Goal: Task Accomplishment & Management: Complete application form

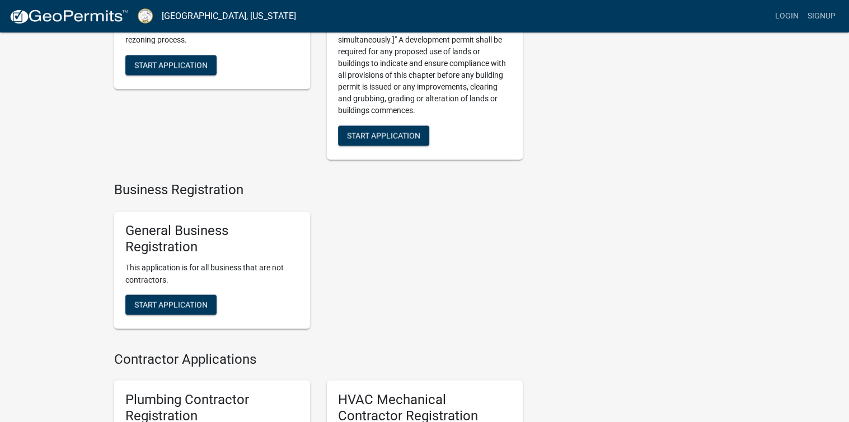
scroll to position [1902, 0]
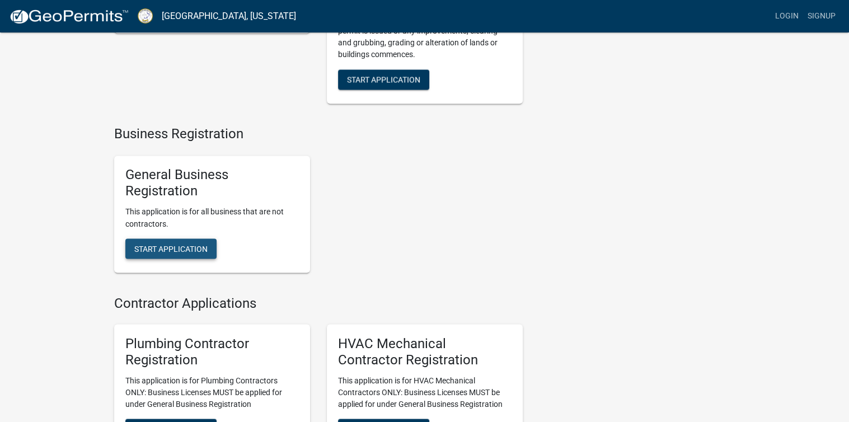
click at [165, 252] on span "Start Application" at bounding box center [170, 247] width 73 height 9
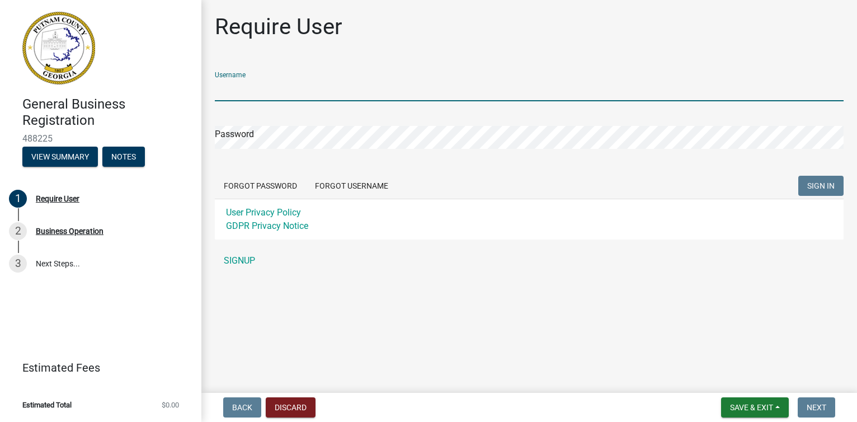
click at [292, 91] on input "Username" at bounding box center [529, 89] width 629 height 23
type input "smwalker"
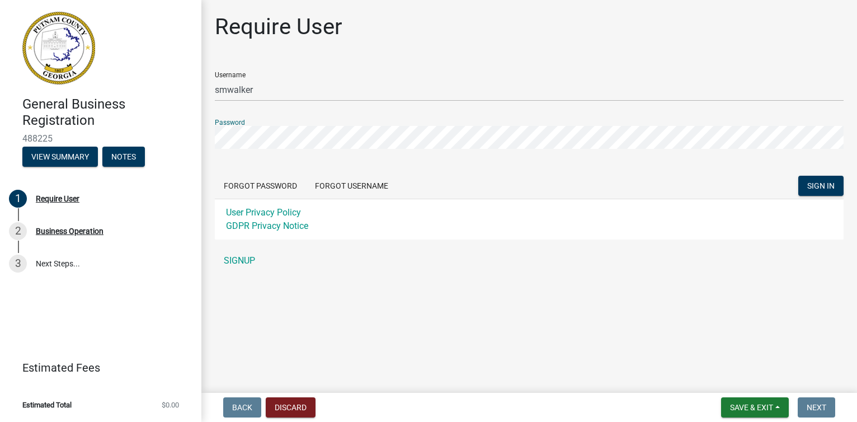
click at [798, 176] on button "SIGN IN" at bounding box center [820, 186] width 45 height 20
click at [244, 257] on link "SIGNUP" at bounding box center [529, 261] width 629 height 22
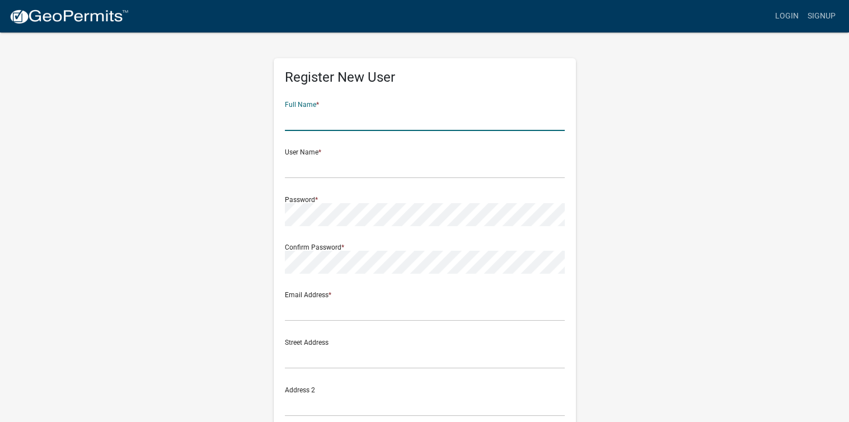
click at [295, 120] on input "text" at bounding box center [425, 119] width 280 height 23
type input "[PERSON_NAME]"
type input "smwalker1952@outlook.com"
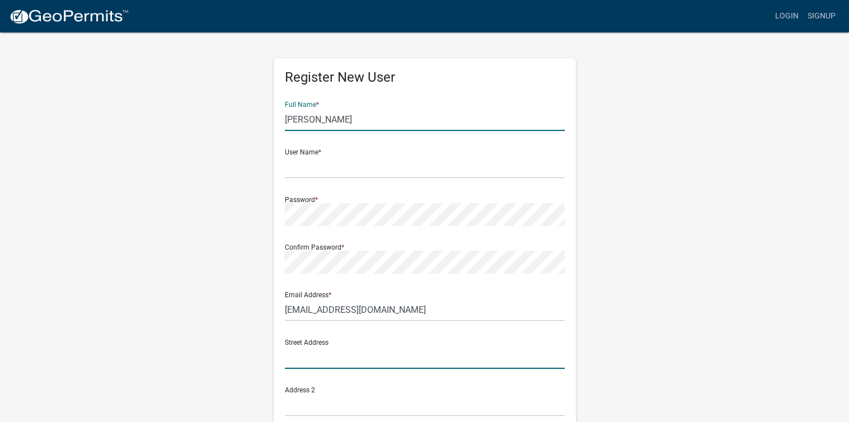
type input "[STREET_ADDRESS][PERSON_NAME]"
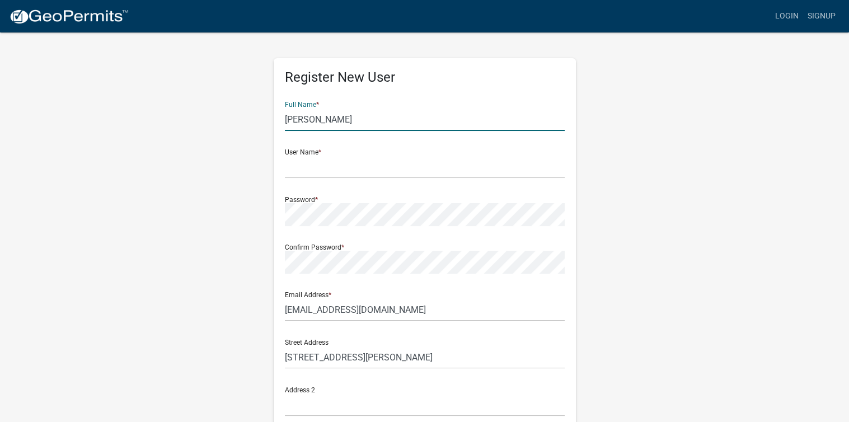
type input "[STREET_ADDRESS][PERSON_NAME]"
type input "Eatonton"
type input "GA"
type input "31024"
type input "4046304516"
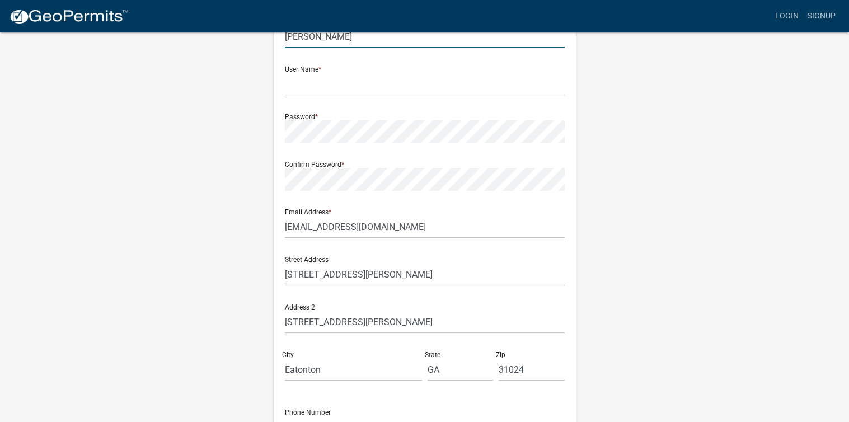
scroll to position [112, 0]
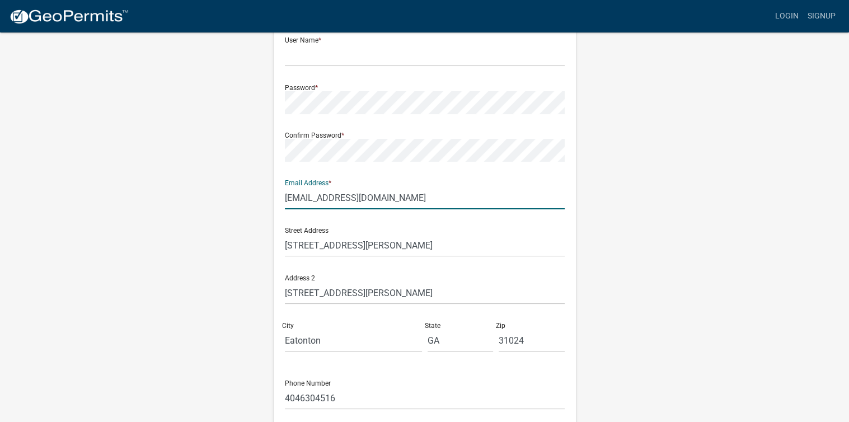
click at [414, 195] on input "smwalker1952@outlook.com" at bounding box center [425, 197] width 280 height 23
click at [340, 196] on input "smwalker1952@outlook.com" at bounding box center [425, 197] width 280 height 23
drag, startPoint x: 342, startPoint y: 196, endPoint x: 284, endPoint y: 197, distance: 57.6
click at [285, 197] on input "smwalker1952@outlook.com" at bounding box center [425, 197] width 280 height 23
click at [286, 196] on input "lrtssignitrightaway@outlook.com" at bounding box center [425, 197] width 280 height 23
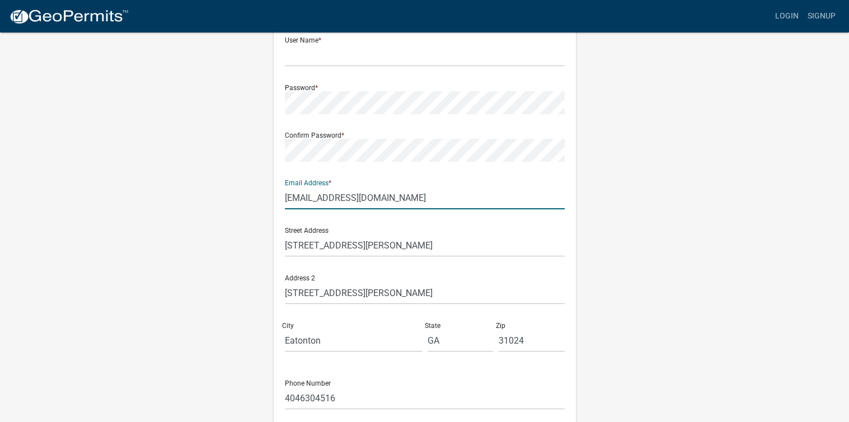
click at [361, 197] on input "[EMAIL_ADDRESS][DOMAIN_NAME]" at bounding box center [425, 197] width 280 height 23
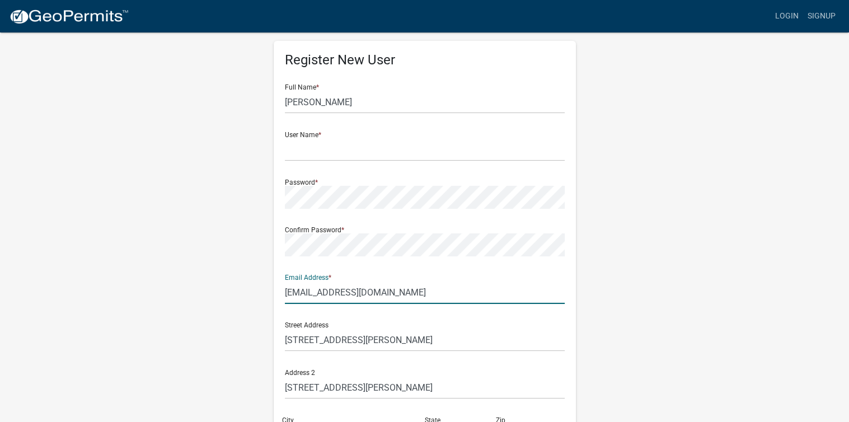
scroll to position [0, 0]
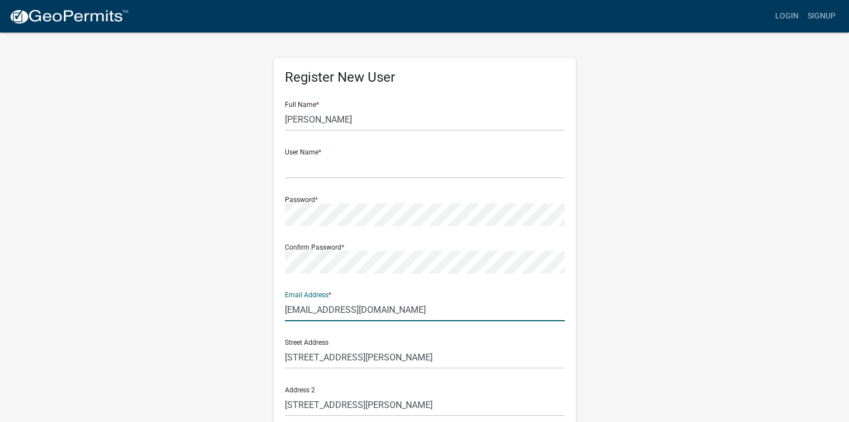
type input "letssignitrightawaymobilenotary@outlook.com"
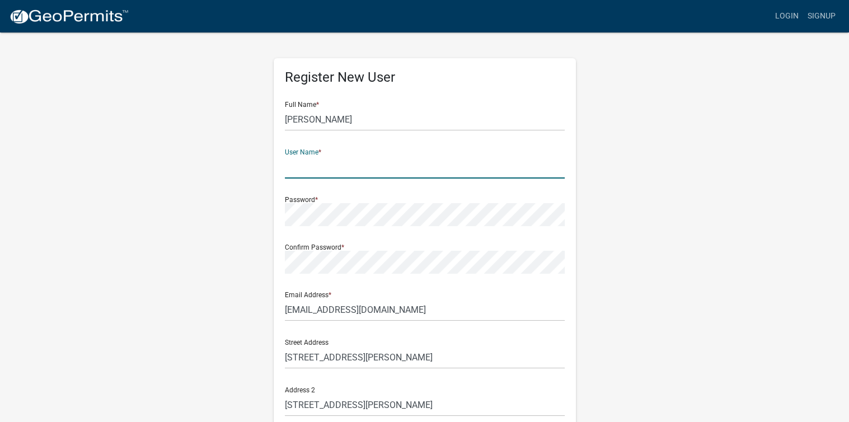
click at [324, 170] on input "text" at bounding box center [425, 167] width 280 height 23
type input "smwalker"
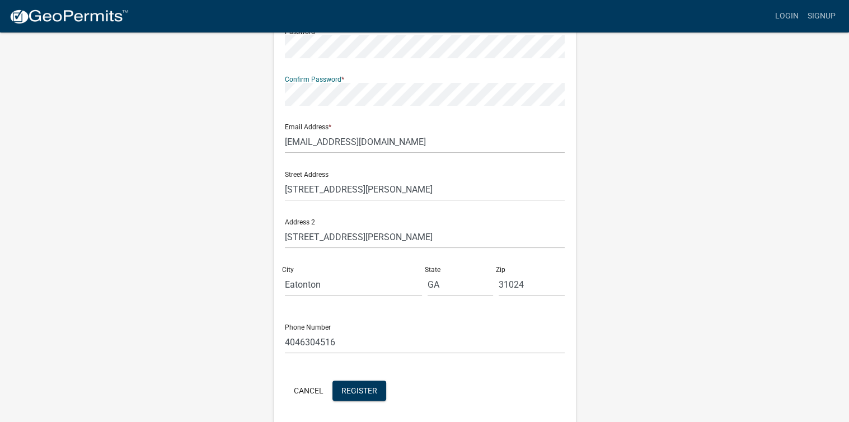
scroll to position [208, 0]
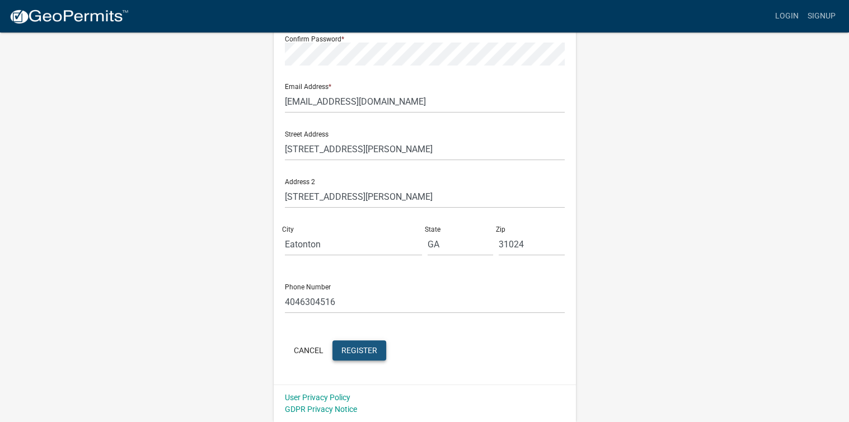
click at [354, 352] on span "Register" at bounding box center [359, 349] width 36 height 9
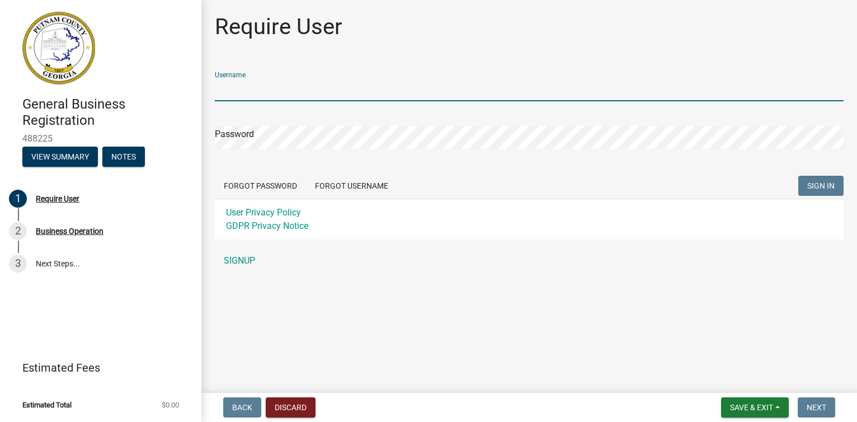
click at [272, 92] on input "Username" at bounding box center [529, 89] width 629 height 23
type input "smwalker"
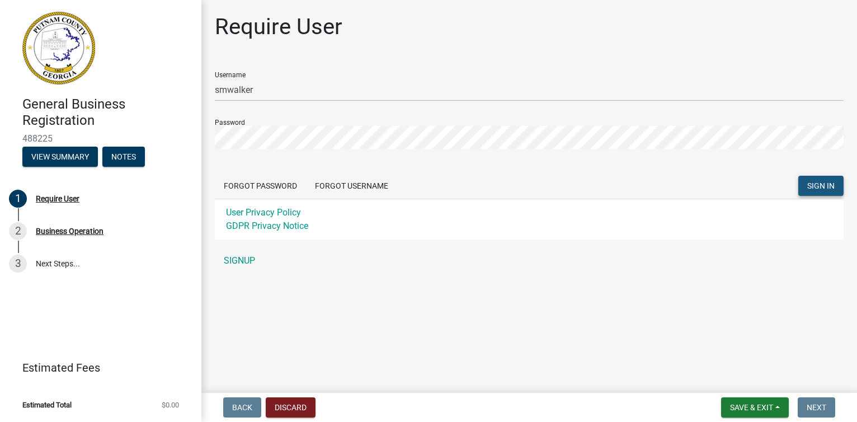
click at [823, 187] on span "SIGN IN" at bounding box center [820, 185] width 27 height 9
click at [337, 186] on button "Forgot Username" at bounding box center [351, 186] width 91 height 20
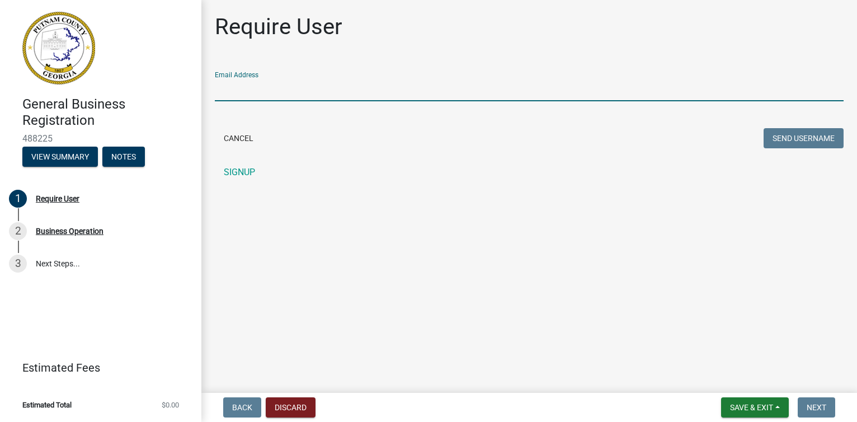
click at [278, 93] on input "Email Address" at bounding box center [529, 89] width 629 height 23
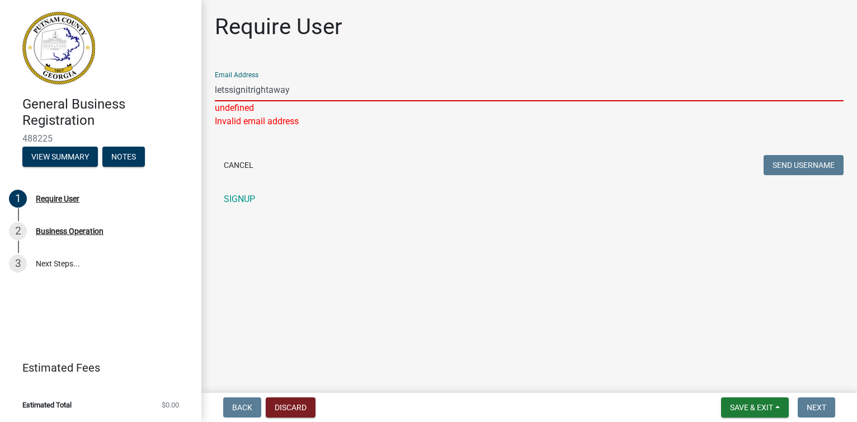
type input "[EMAIL_ADDRESS][DOMAIN_NAME]"
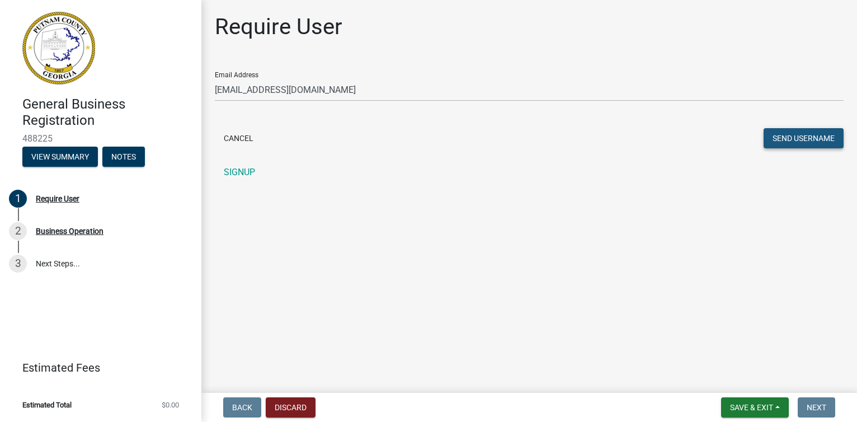
click at [815, 135] on button "Send Username" at bounding box center [804, 138] width 80 height 20
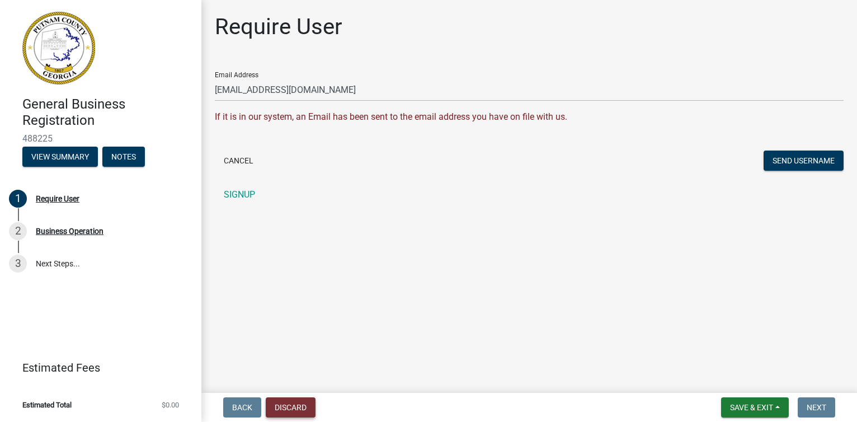
click at [297, 405] on button "Discard" at bounding box center [291, 407] width 50 height 20
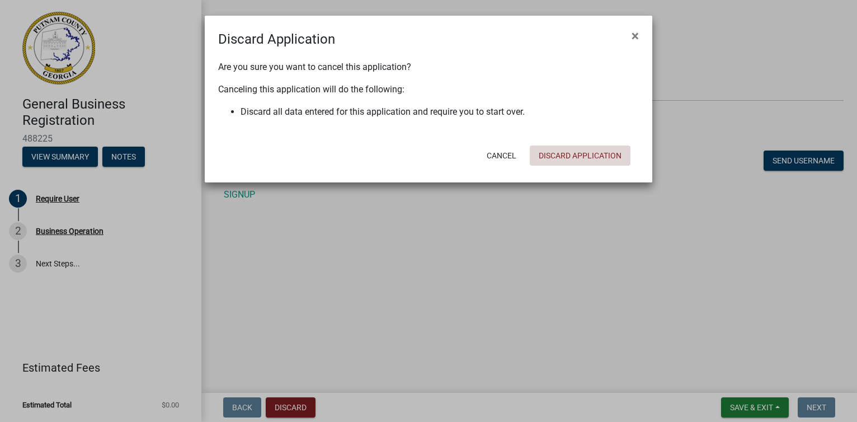
click at [560, 154] on button "Discard Application" at bounding box center [580, 155] width 101 height 20
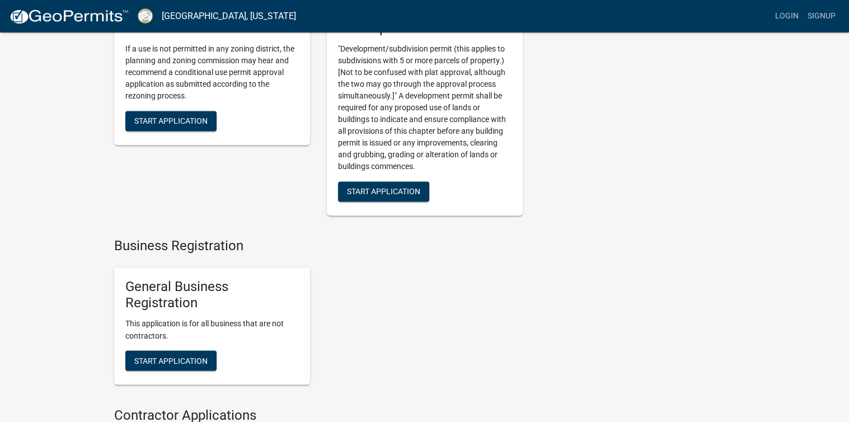
scroll to position [1847, 0]
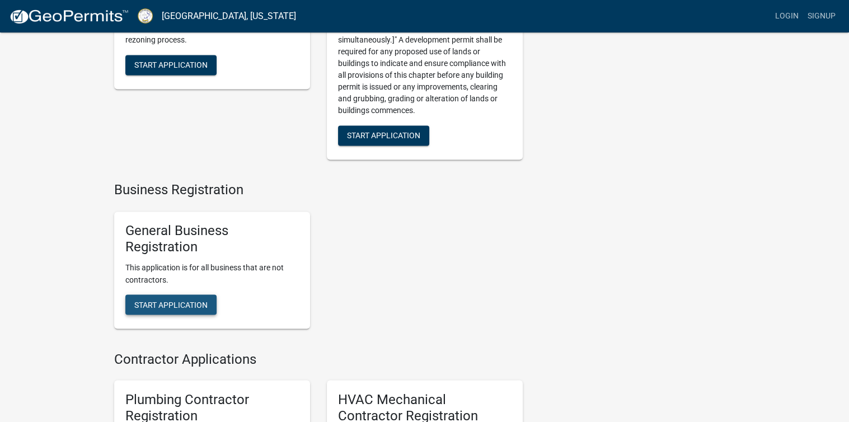
click at [171, 308] on span "Start Application" at bounding box center [170, 303] width 73 height 9
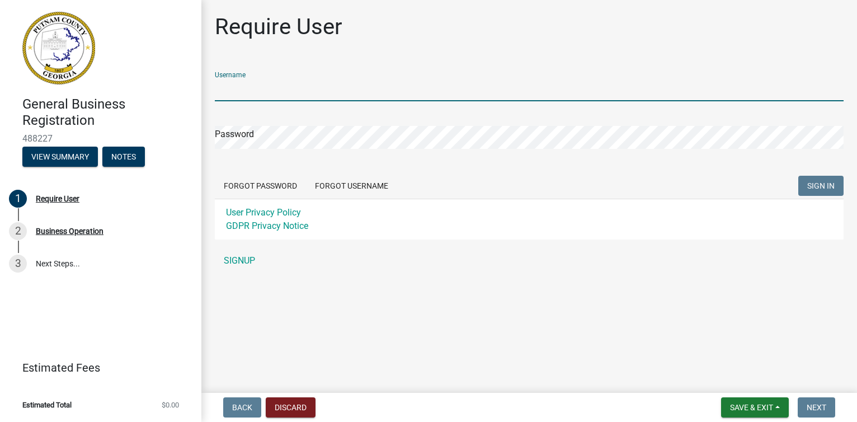
click at [269, 90] on input "Username" at bounding box center [529, 89] width 629 height 23
type input "smwalker"
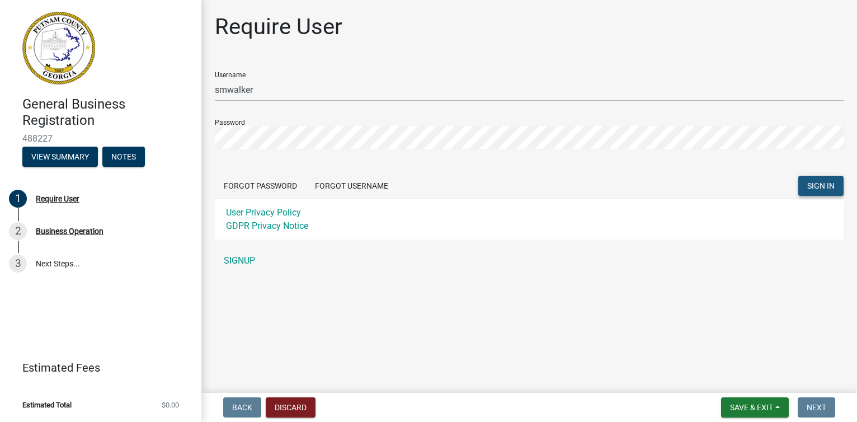
click at [817, 187] on span "SIGN IN" at bounding box center [820, 185] width 27 height 9
click at [236, 261] on link "SIGNUP" at bounding box center [529, 261] width 629 height 22
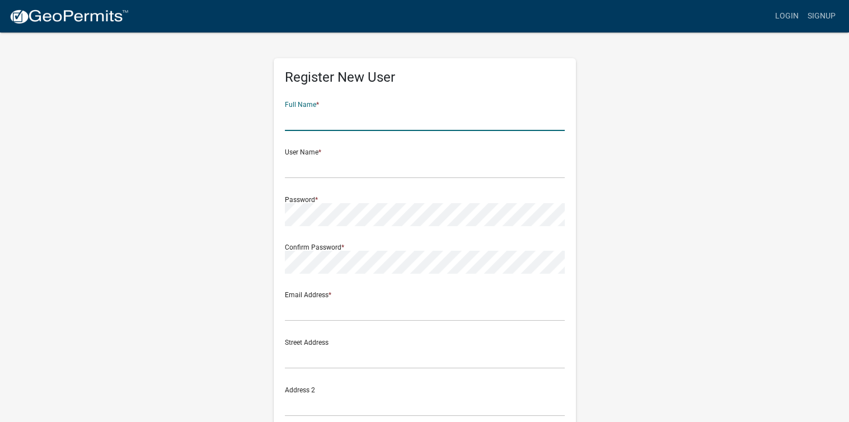
click at [307, 120] on input "text" at bounding box center [425, 119] width 280 height 23
type input "[PERSON_NAME]"
type input "smwalker1952@outlook.com"
type input "[STREET_ADDRESS][PERSON_NAME]"
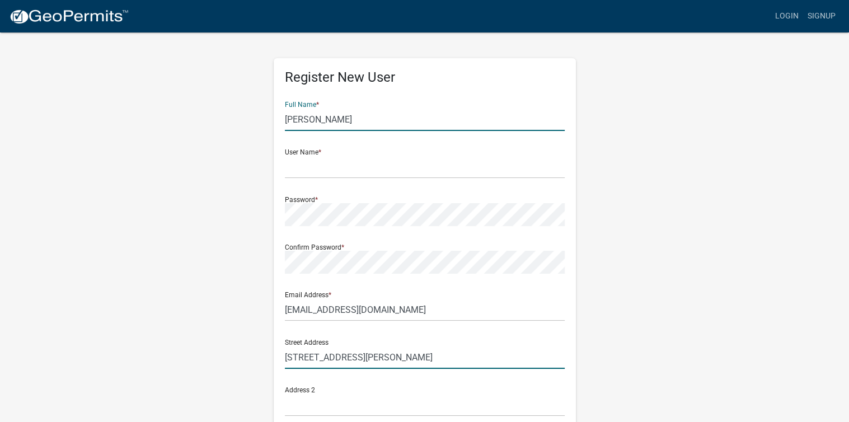
type input "[STREET_ADDRESS][PERSON_NAME]"
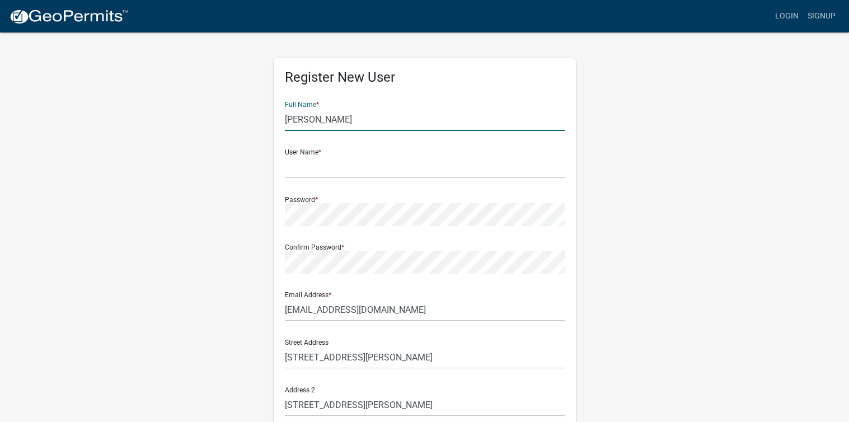
type input "Eatonton"
type input "GA"
type input "31024"
type input "4046304516"
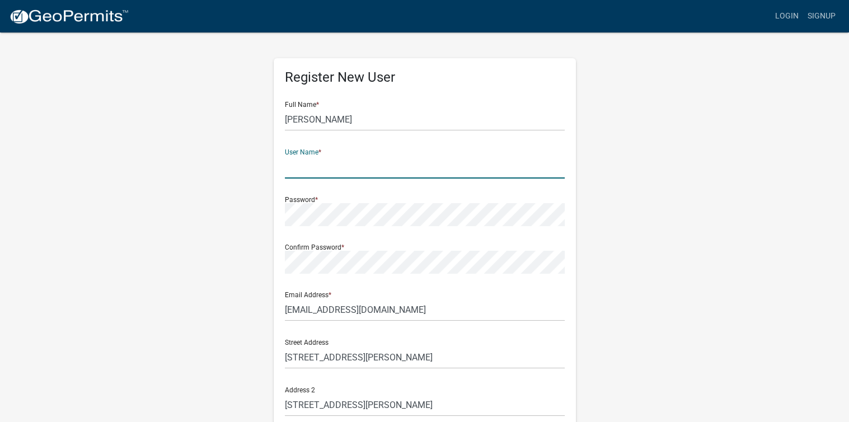
click at [298, 170] on input "text" at bounding box center [425, 167] width 280 height 23
type input "smwalker"
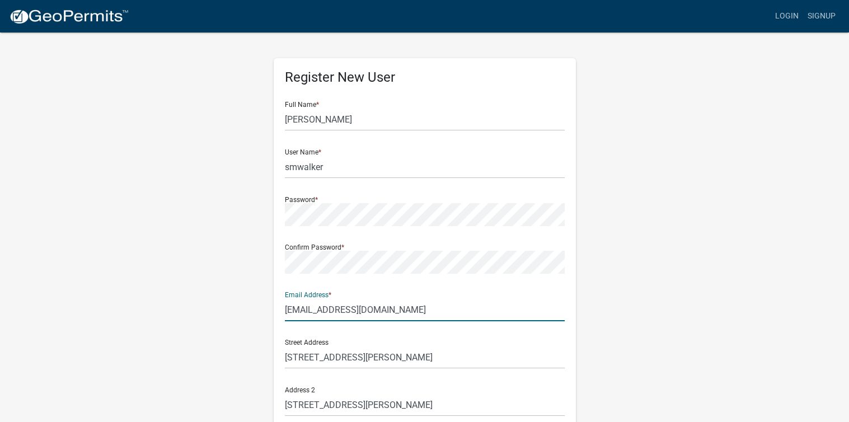
drag, startPoint x: 284, startPoint y: 309, endPoint x: 340, endPoint y: 314, distance: 56.2
click at [340, 314] on input "smwalker1952@outlook.com" at bounding box center [425, 309] width 280 height 23
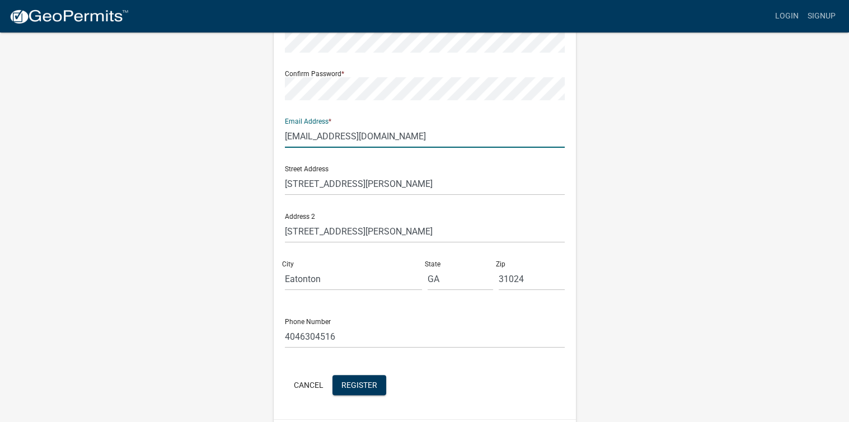
scroll to position [208, 0]
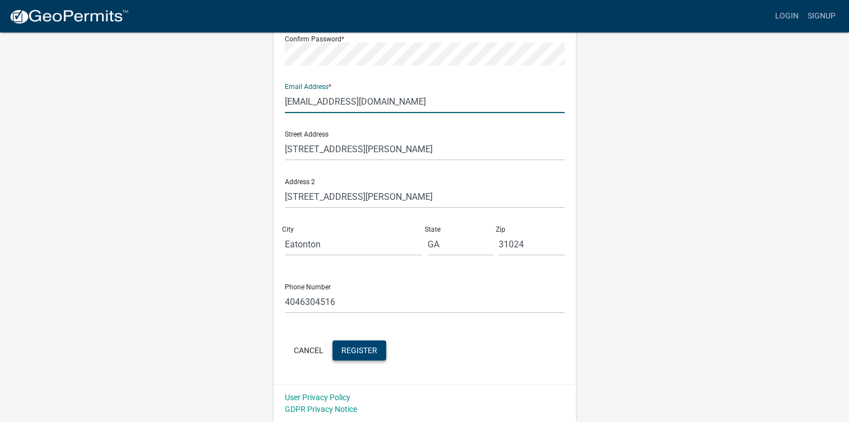
type input "[EMAIL_ADDRESS][DOMAIN_NAME]"
click at [355, 349] on span "Register" at bounding box center [359, 349] width 36 height 9
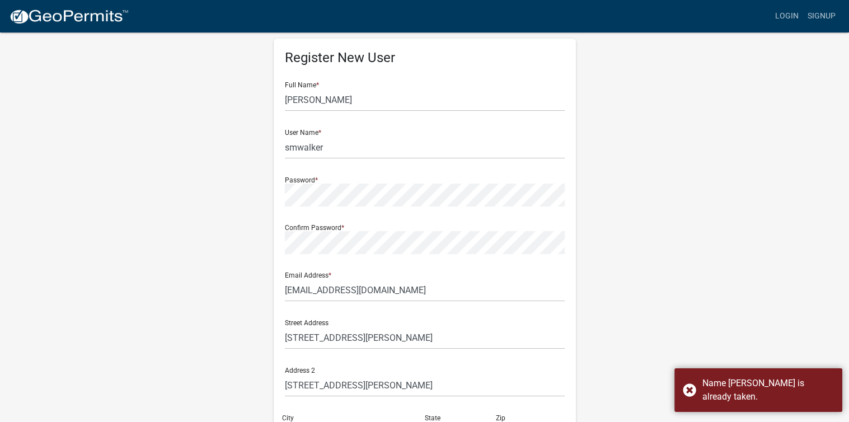
scroll to position [0, 0]
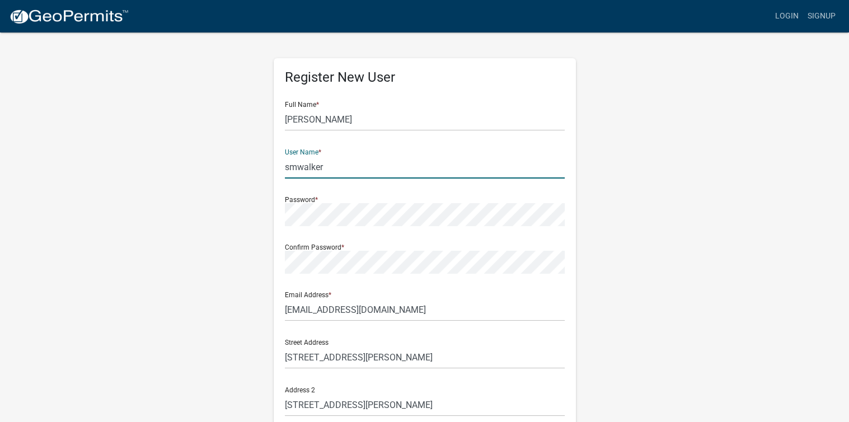
drag, startPoint x: 285, startPoint y: 165, endPoint x: 325, endPoint y: 165, distance: 39.7
click at [325, 165] on input "smwalker" at bounding box center [425, 167] width 280 height 23
type input "Letssignit"
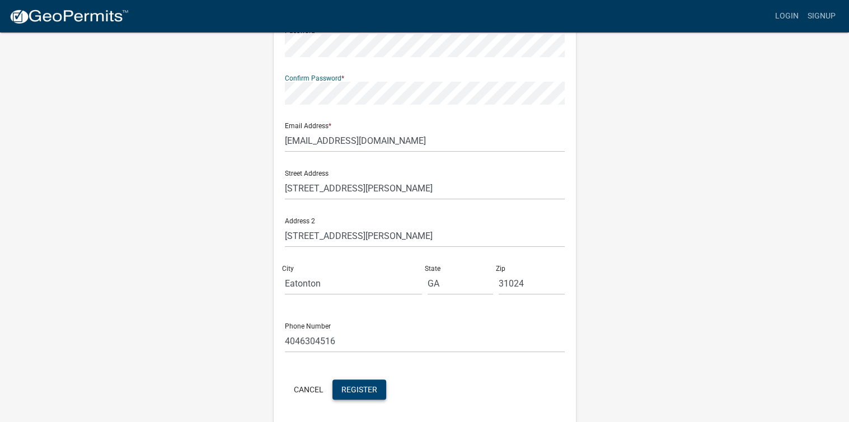
scroll to position [208, 0]
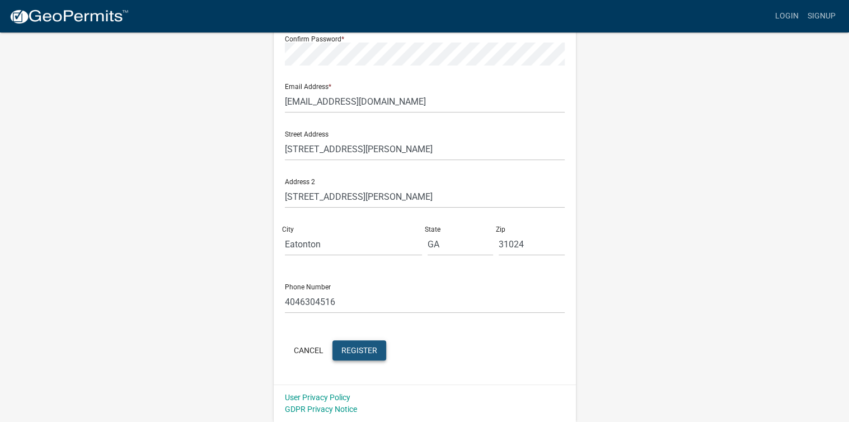
click at [348, 352] on span "Register" at bounding box center [359, 349] width 36 height 9
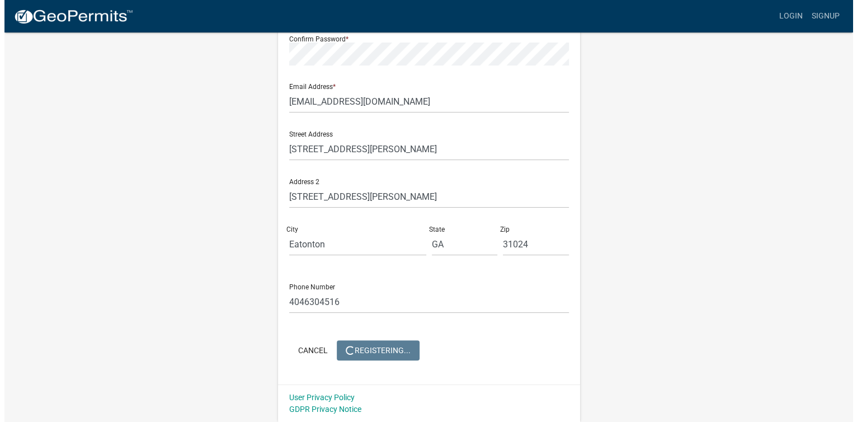
scroll to position [0, 0]
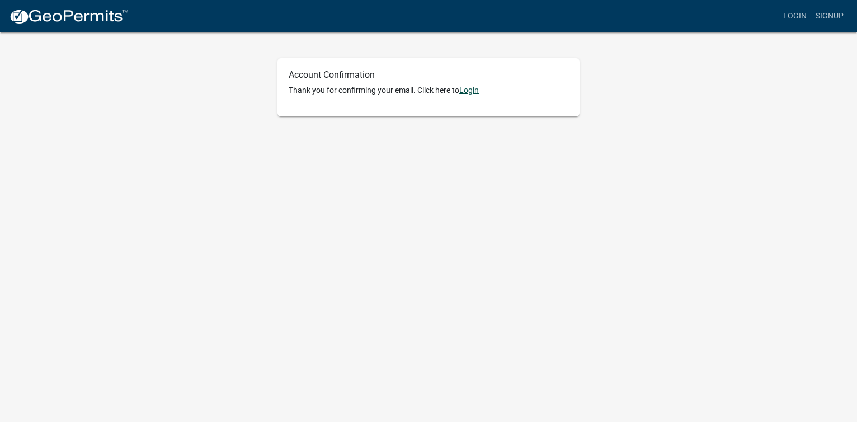
click at [474, 89] on link "Login" at bounding box center [469, 90] width 20 height 9
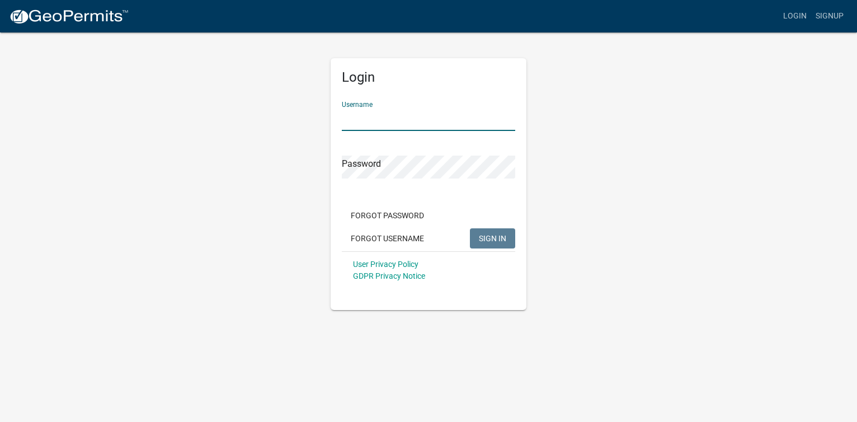
click at [374, 119] on input "Username" at bounding box center [428, 119] width 173 height 23
type input "Letssignit"
click at [491, 236] on span "SIGN IN" at bounding box center [492, 237] width 27 height 9
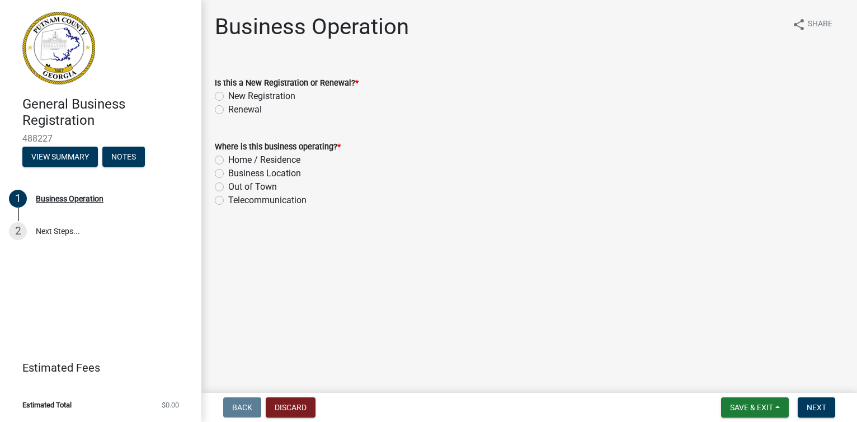
click at [228, 95] on label "New Registration" at bounding box center [261, 96] width 67 height 13
click at [228, 95] on input "New Registration" at bounding box center [231, 93] width 7 height 7
radio input "true"
click at [228, 163] on label "Home / Residence" at bounding box center [264, 159] width 72 height 13
click at [228, 161] on input "Home / Residence" at bounding box center [231, 156] width 7 height 7
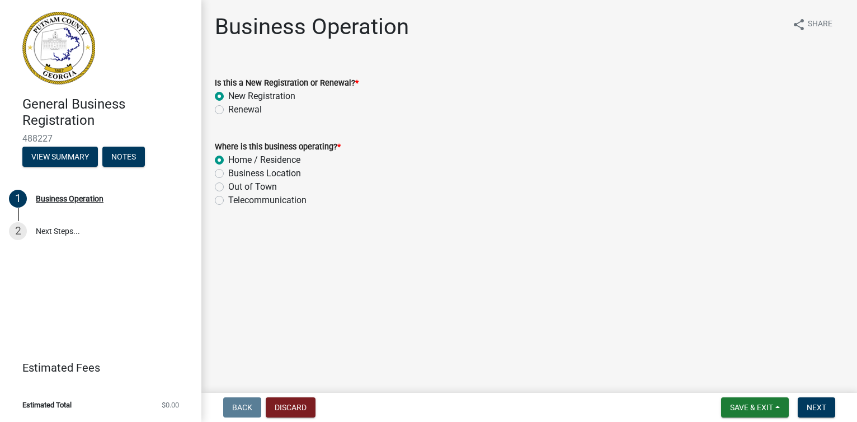
radio input "true"
click at [817, 401] on button "Next" at bounding box center [816, 407] width 37 height 20
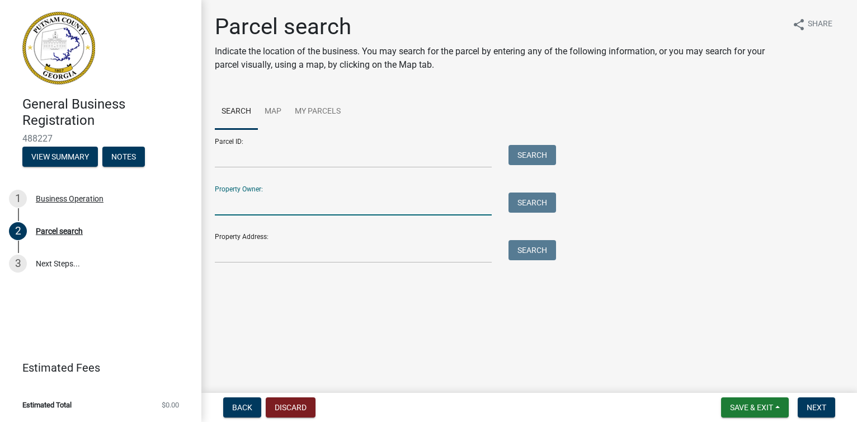
click at [256, 204] on input "Property Owner:" at bounding box center [353, 203] width 277 height 23
type input "[PERSON_NAME]"
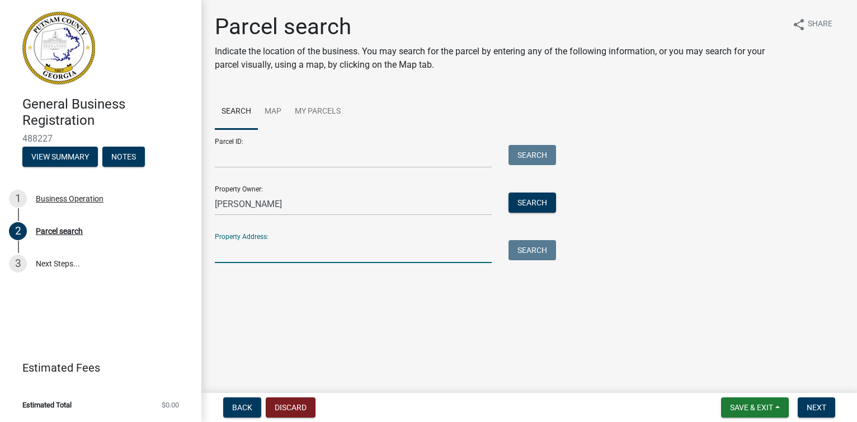
click at [233, 242] on input "Property Address:" at bounding box center [353, 251] width 277 height 23
type input "[STREET_ADDRESS][PERSON_NAME]"
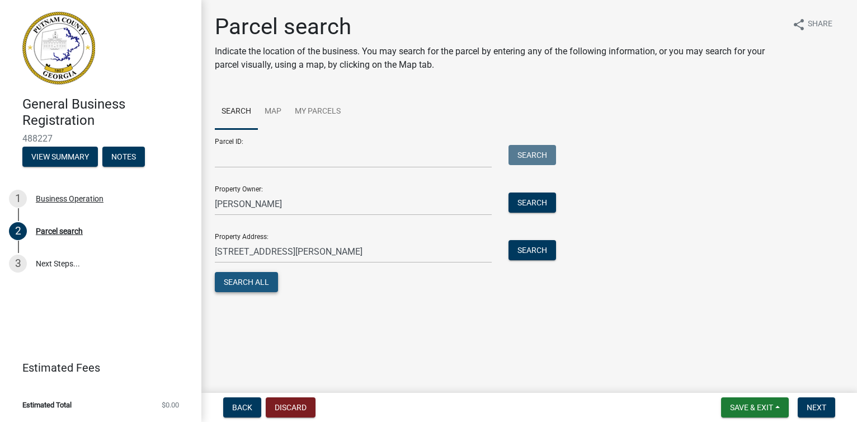
click at [243, 281] on button "Search All" at bounding box center [246, 282] width 63 height 20
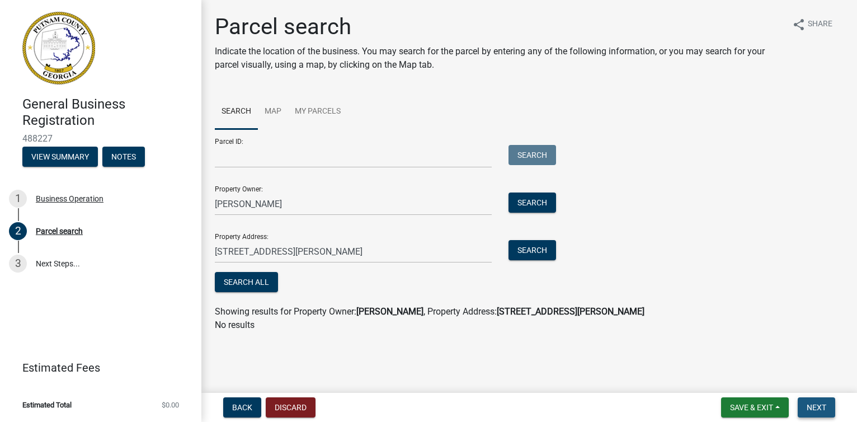
drag, startPoint x: 821, startPoint y: 405, endPoint x: 821, endPoint y: 398, distance: 6.7
click at [821, 405] on span "Next" at bounding box center [817, 407] width 20 height 9
click at [814, 405] on span "Next" at bounding box center [817, 407] width 20 height 9
click at [264, 282] on button "Search All" at bounding box center [246, 282] width 63 height 20
click at [533, 203] on button "Search" at bounding box center [533, 202] width 48 height 20
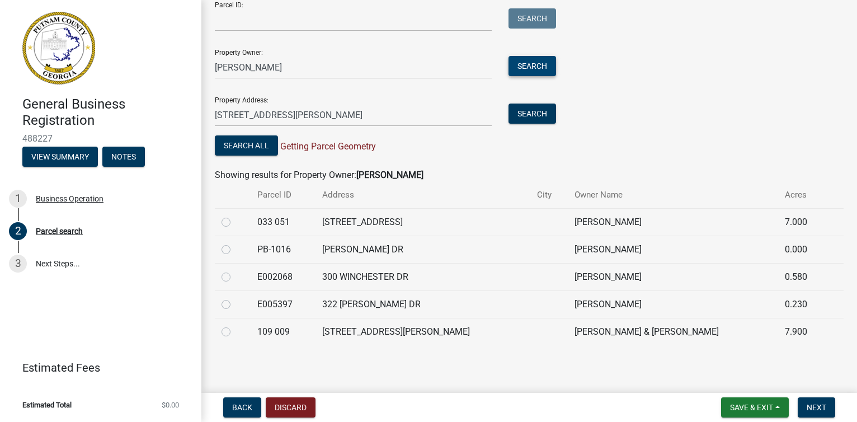
scroll to position [81, 0]
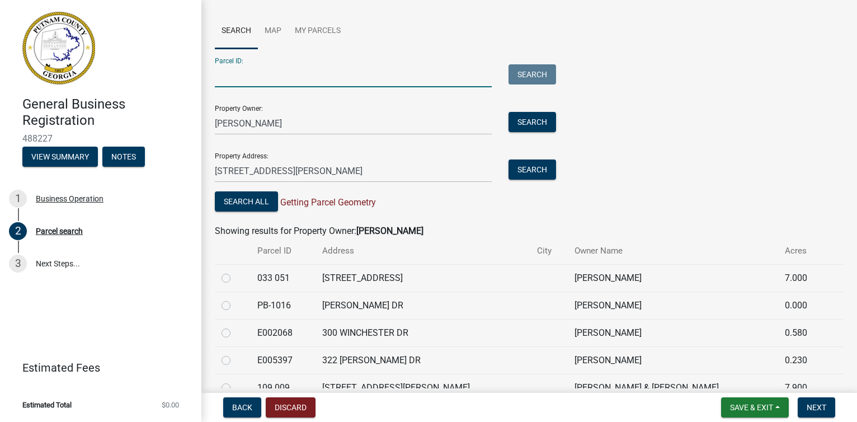
click at [276, 73] on input "Parcel ID:" at bounding box center [353, 75] width 277 height 23
click at [231, 76] on input "109009" at bounding box center [353, 75] width 277 height 23
type input "109 009"
click at [537, 69] on button "Search" at bounding box center [533, 74] width 48 height 20
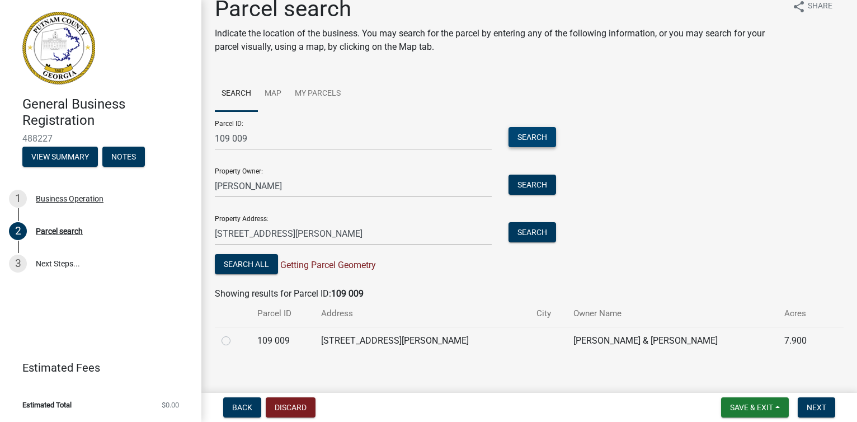
scroll to position [27, 0]
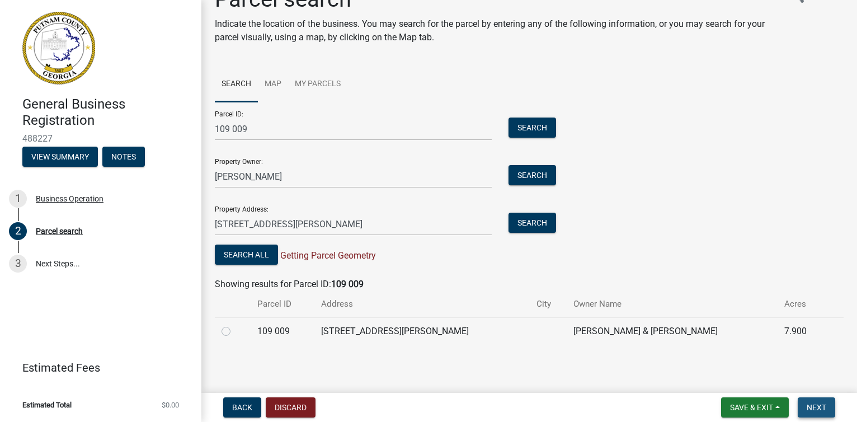
click at [824, 406] on span "Next" at bounding box center [817, 407] width 20 height 9
click at [252, 251] on button "Search All" at bounding box center [246, 255] width 63 height 20
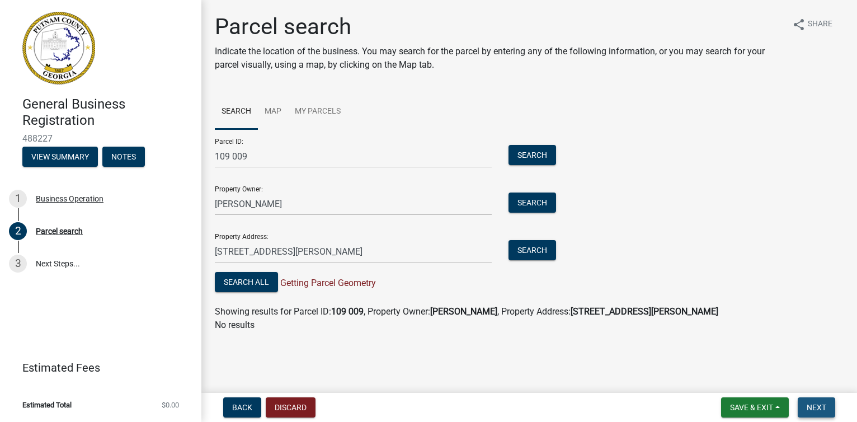
click at [821, 401] on button "Next" at bounding box center [816, 407] width 37 height 20
click at [820, 406] on span "Next" at bounding box center [817, 407] width 20 height 9
click at [757, 403] on span "Save & Exit" at bounding box center [751, 407] width 43 height 9
click at [722, 353] on button "Save" at bounding box center [744, 351] width 90 height 27
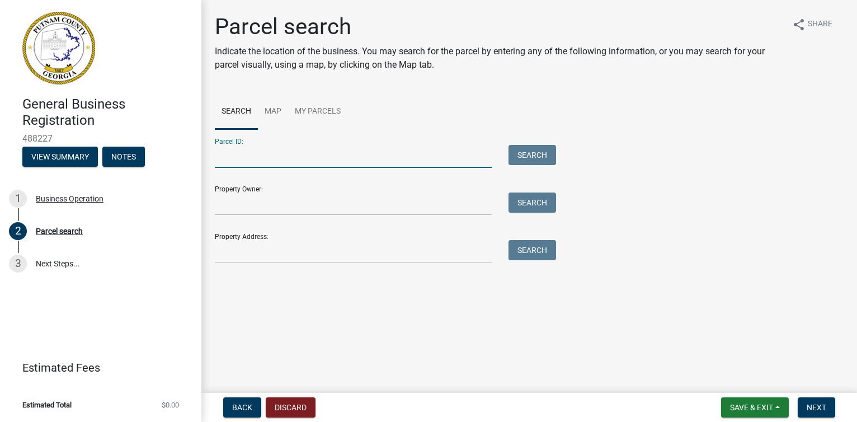
click at [264, 158] on input "Parcel ID:" at bounding box center [353, 156] width 277 height 23
type input "109 009"
click at [535, 153] on button "Search" at bounding box center [533, 155] width 48 height 20
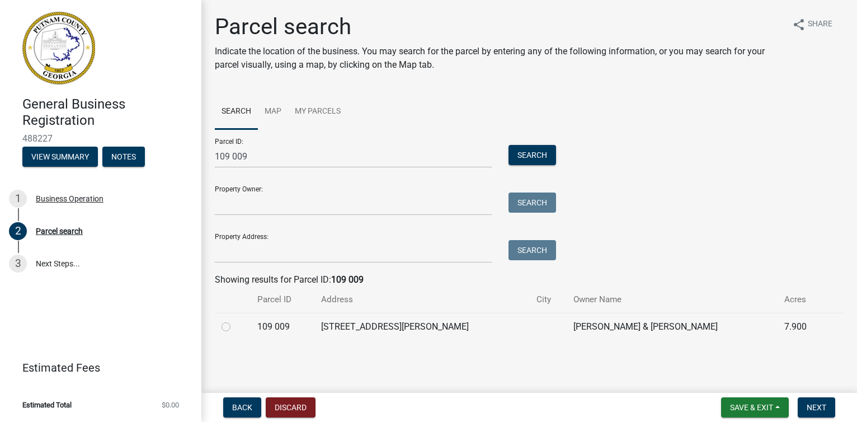
click at [235, 320] on label at bounding box center [235, 320] width 0 height 0
click at [235, 326] on 009 "radio" at bounding box center [238, 323] width 7 height 7
radio 009 "true"
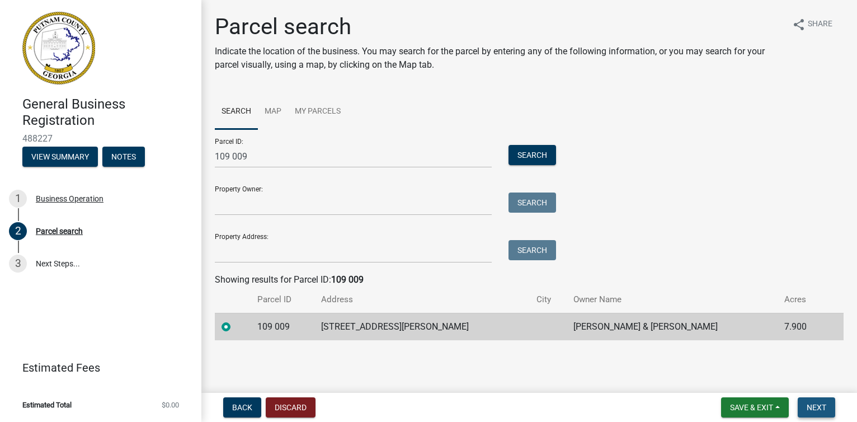
click at [817, 405] on span "Next" at bounding box center [817, 407] width 20 height 9
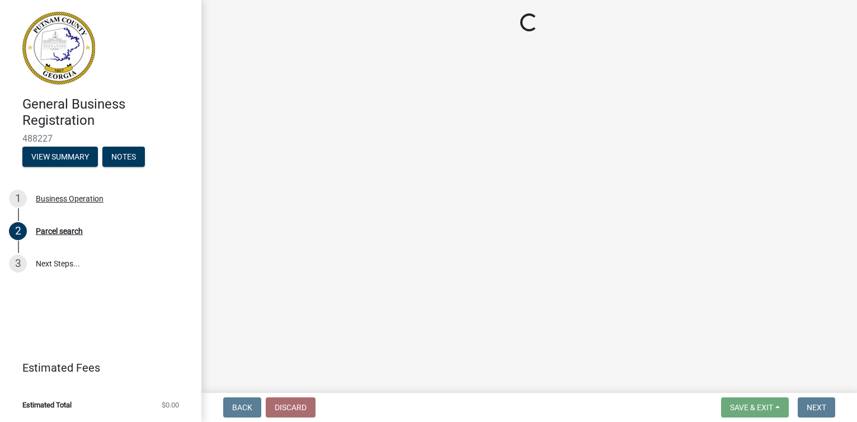
select select "GA"
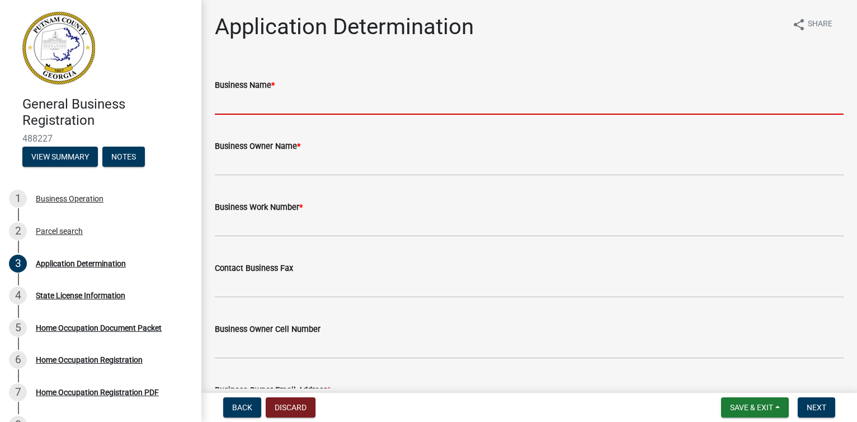
click at [256, 105] on input "Business Name *" at bounding box center [529, 103] width 629 height 23
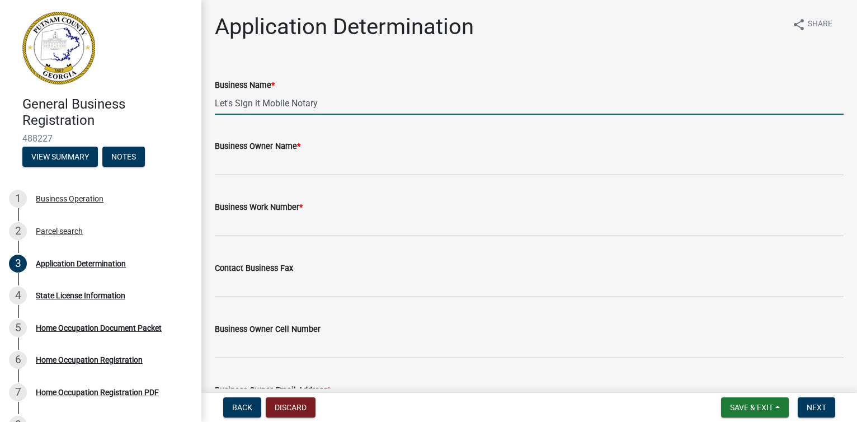
click at [262, 101] on input "Let's Sign it Mobile Notary" at bounding box center [529, 103] width 629 height 23
click at [366, 104] on input "Let's Sign it Right Away Mobile Notary" at bounding box center [529, 103] width 629 height 23
type input "Let's Sign it Right Away Mobile Notary, LLC"
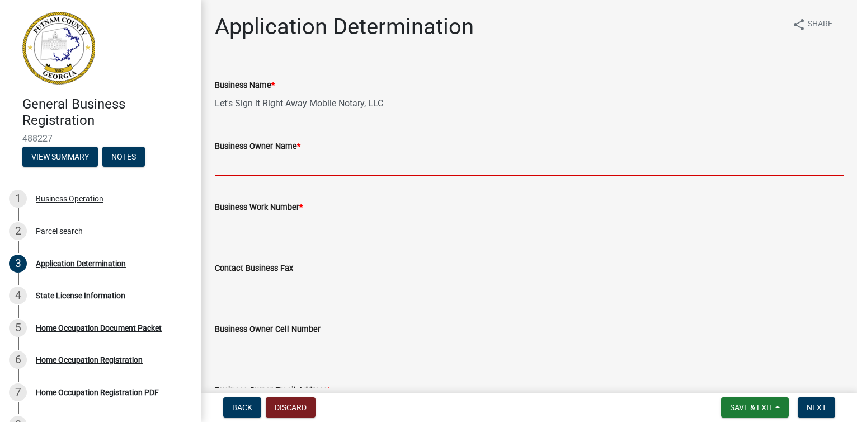
click at [307, 166] on input "Business Owner Name *" at bounding box center [529, 164] width 629 height 23
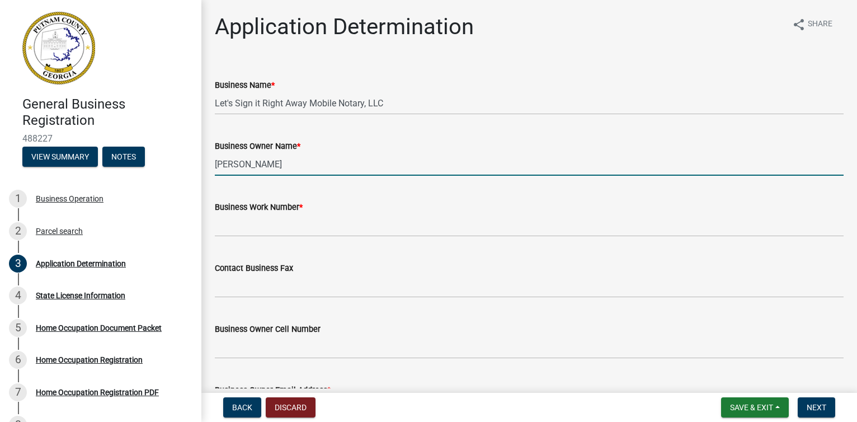
type input "[PERSON_NAME]"
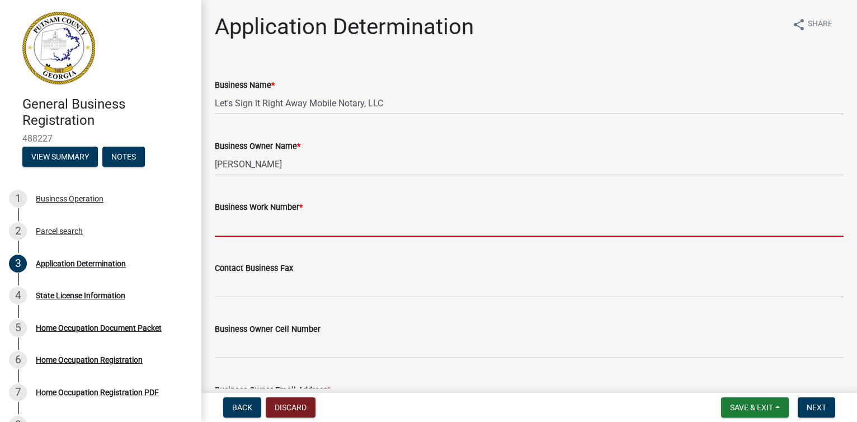
click at [317, 221] on input "Business Work Number *" at bounding box center [529, 225] width 629 height 23
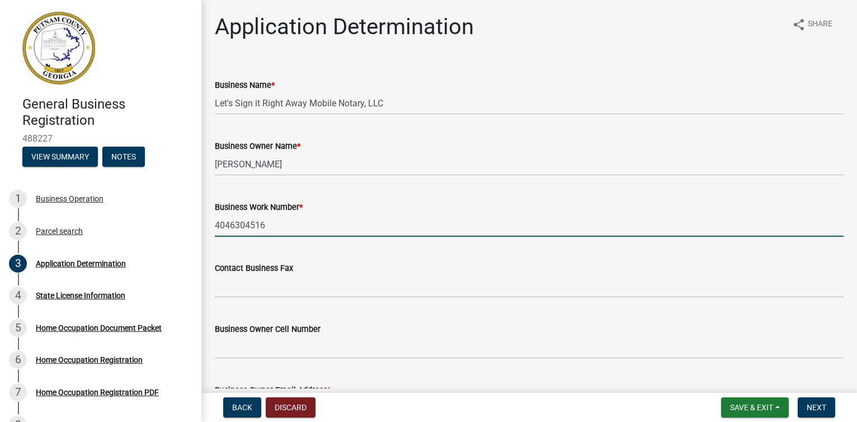
click at [230, 224] on input "4046304516" at bounding box center [529, 225] width 629 height 23
click at [248, 223] on input "404-6304516" at bounding box center [529, 225] width 629 height 23
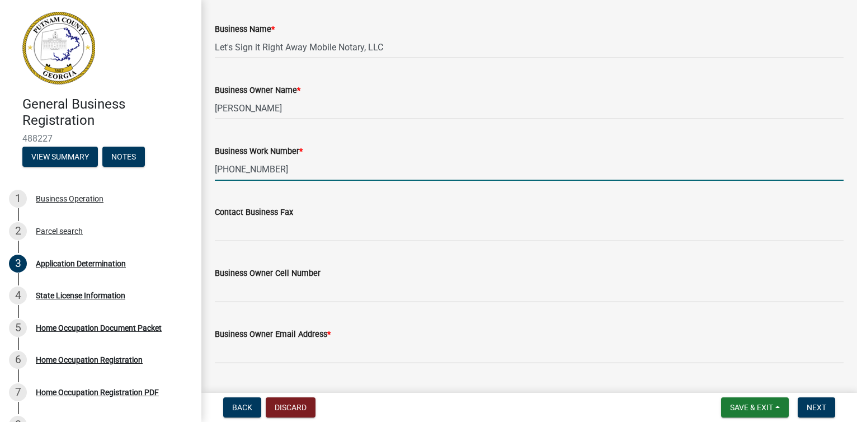
scroll to position [112, 0]
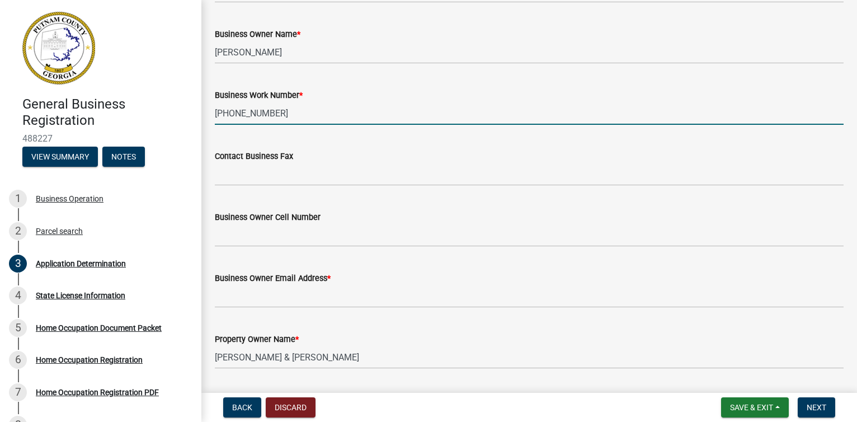
type input "[PHONE_NUMBER]"
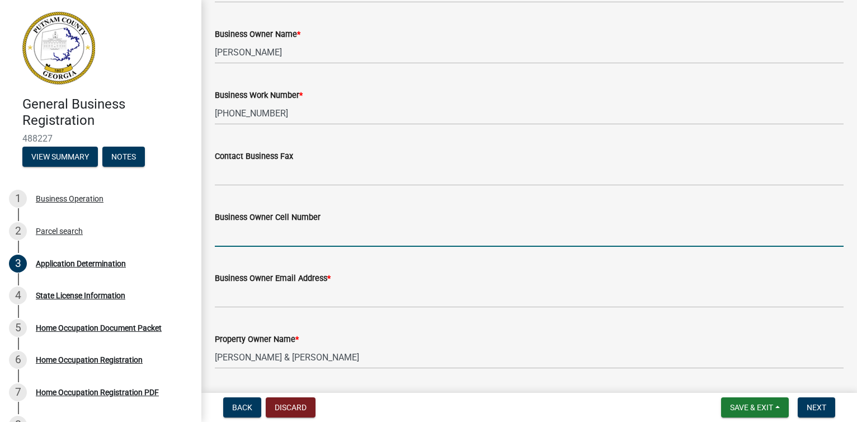
click at [230, 232] on input "Business Owner Cell Number" at bounding box center [529, 235] width 629 height 23
type input "[PHONE_NUMBER]"
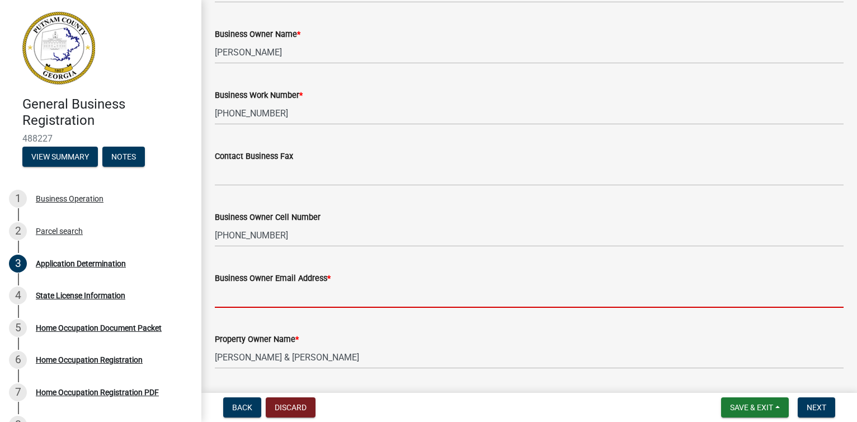
click at [239, 294] on input "Business Owner Email Address *" at bounding box center [529, 296] width 629 height 23
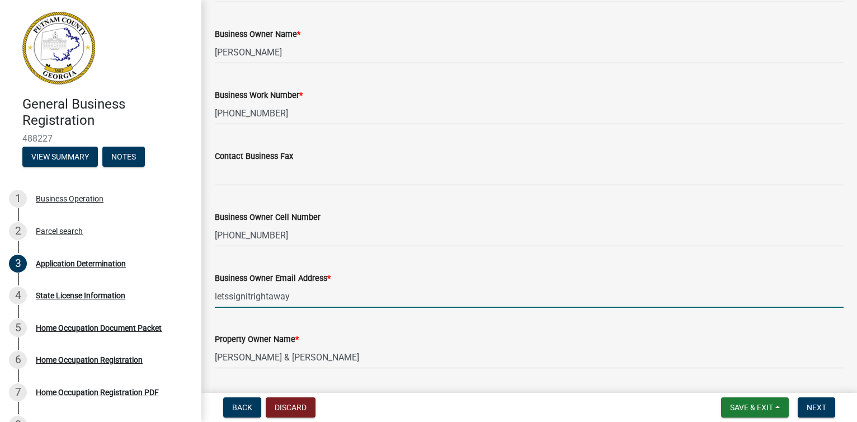
type input "[EMAIL_ADDRESS][DOMAIN_NAME]"
type input "[STREET_ADDRESS][PERSON_NAME]"
type input "31024"
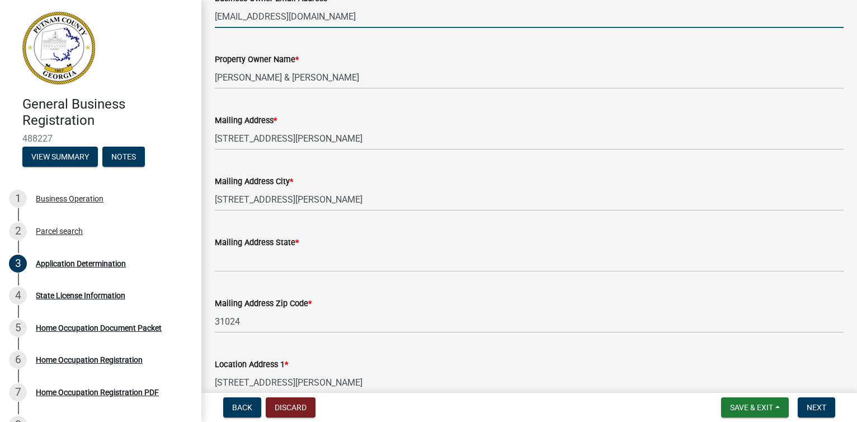
scroll to position [448, 0]
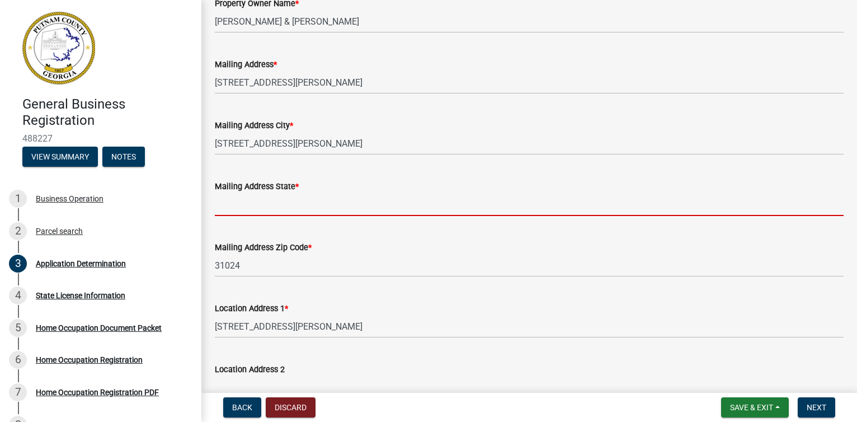
click at [259, 200] on input "Mailing Address State *" at bounding box center [529, 204] width 629 height 23
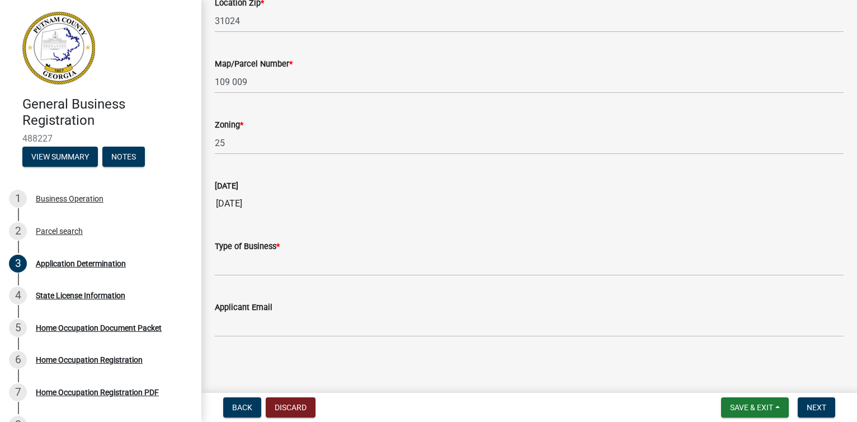
scroll to position [1013, 0]
type input "GA"
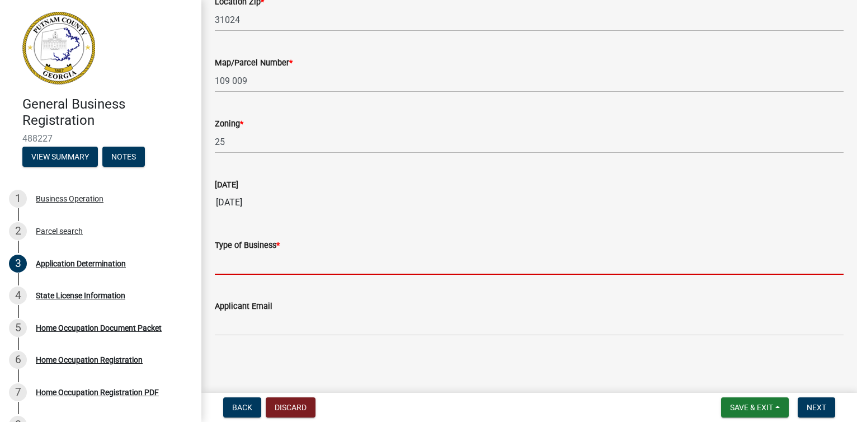
click at [261, 262] on input "Type of Business *" at bounding box center [529, 263] width 629 height 23
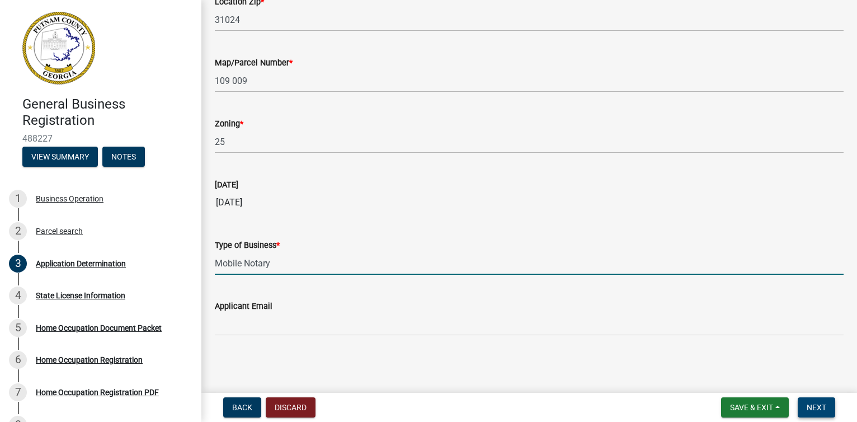
type input "Mobile Notary"
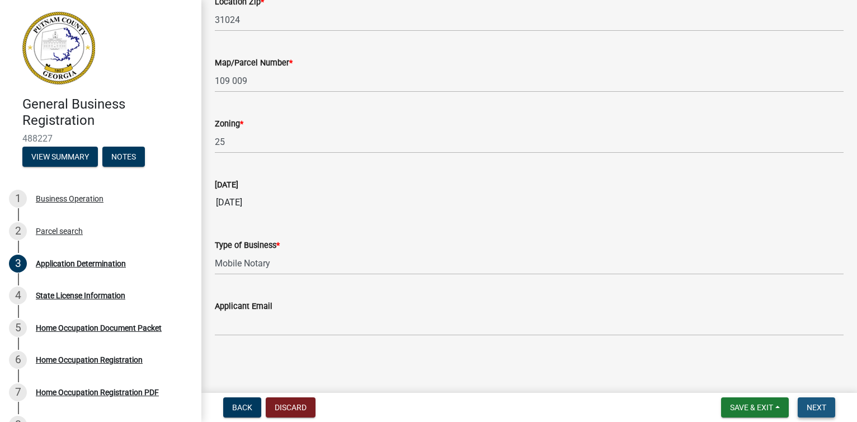
click at [821, 403] on span "Next" at bounding box center [817, 407] width 20 height 9
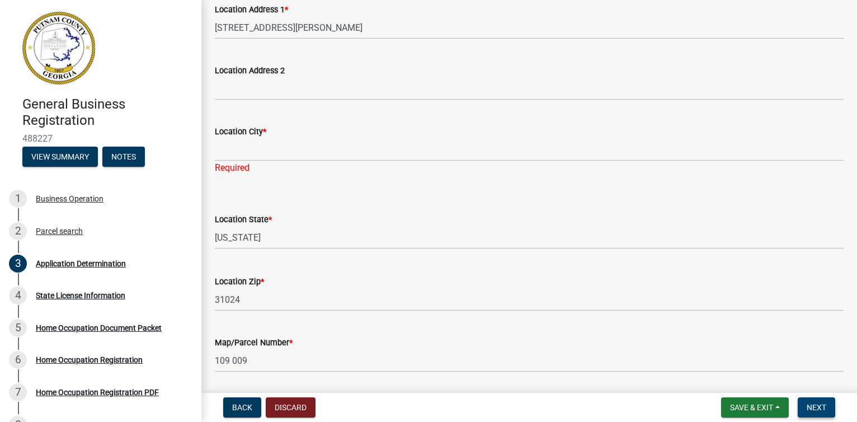
scroll to position [690, 0]
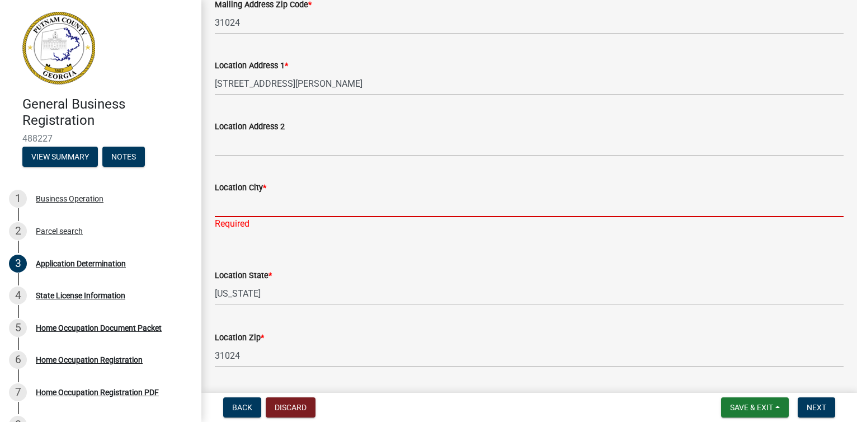
click at [251, 208] on input "Location City *" at bounding box center [529, 205] width 629 height 23
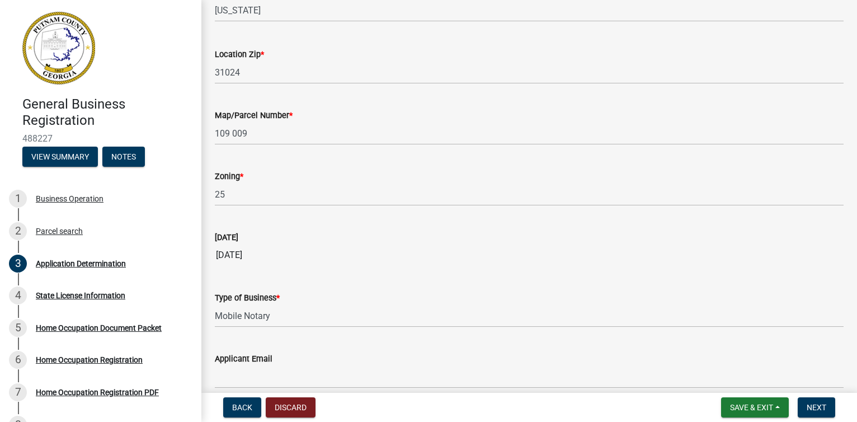
scroll to position [1026, 0]
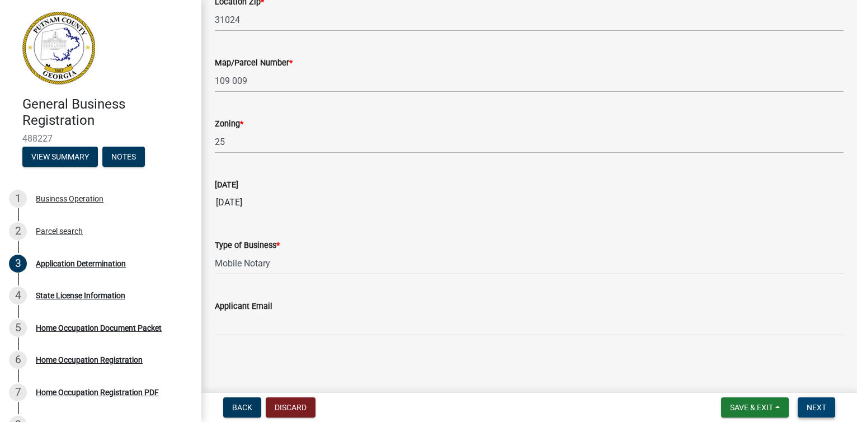
type input "Eatonton"
click at [824, 403] on span "Next" at bounding box center [817, 407] width 20 height 9
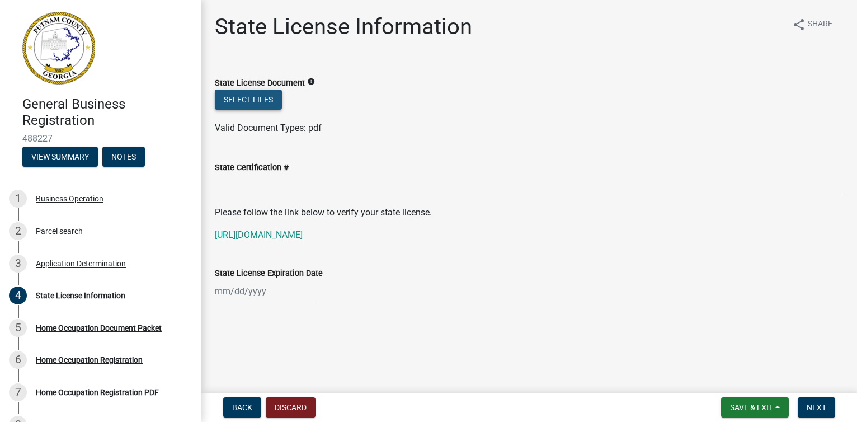
click at [259, 100] on button "Select files" at bounding box center [248, 100] width 67 height 20
click at [61, 156] on button "View Summary" at bounding box center [60, 157] width 76 height 20
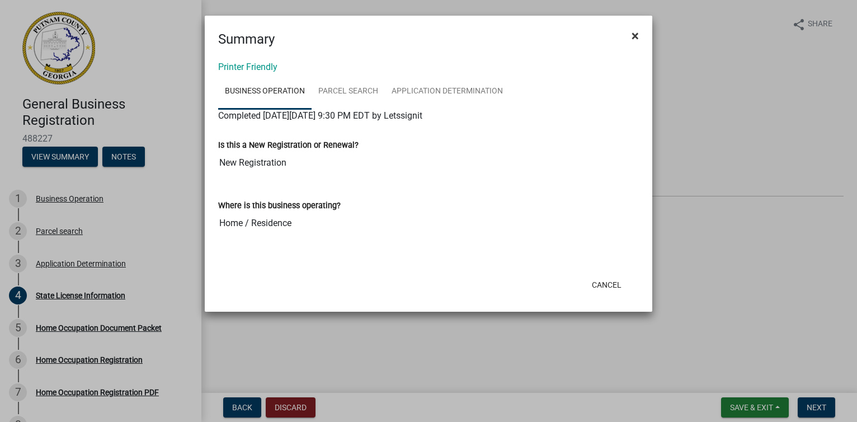
click at [636, 35] on span "×" at bounding box center [635, 36] width 7 height 16
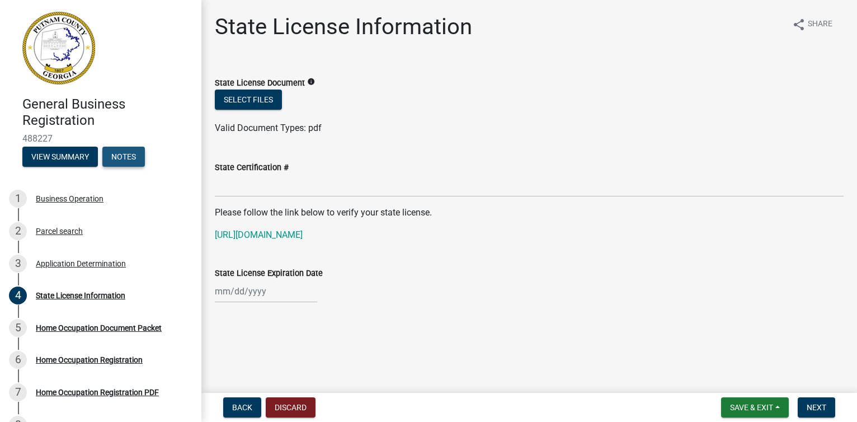
click at [124, 156] on button "Notes" at bounding box center [123, 157] width 43 height 20
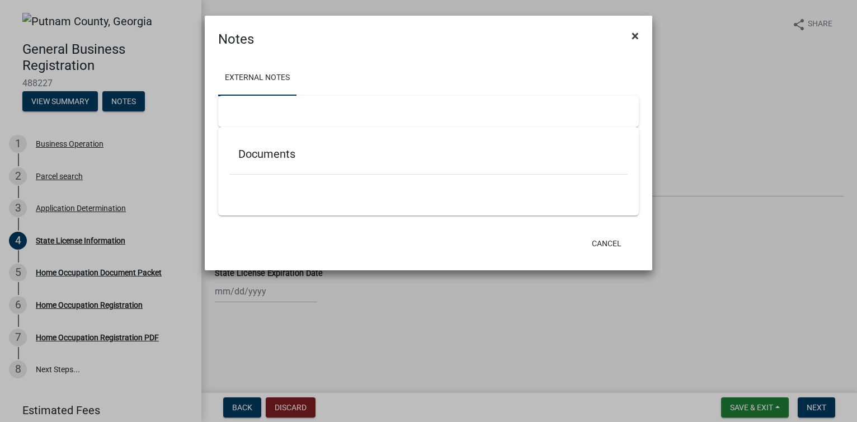
click at [635, 35] on span "×" at bounding box center [635, 36] width 7 height 16
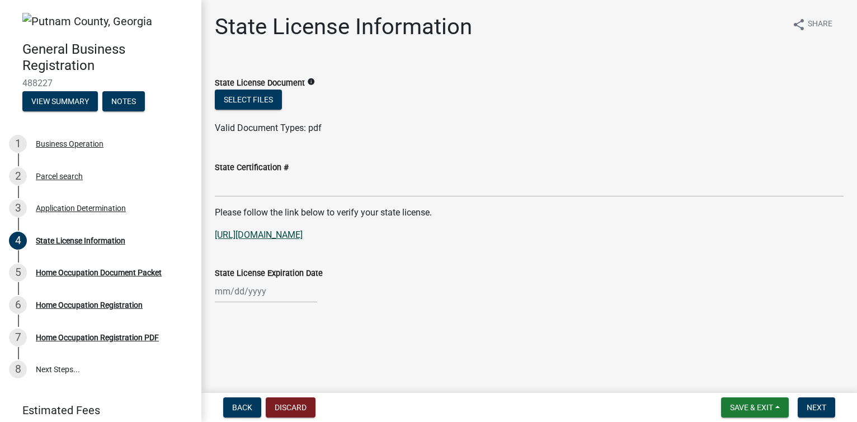
click at [292, 233] on link "[URL][DOMAIN_NAME]" at bounding box center [259, 234] width 88 height 11
click at [735, 403] on span "Save & Exit" at bounding box center [751, 407] width 43 height 9
click at [724, 351] on button "Save" at bounding box center [744, 351] width 90 height 27
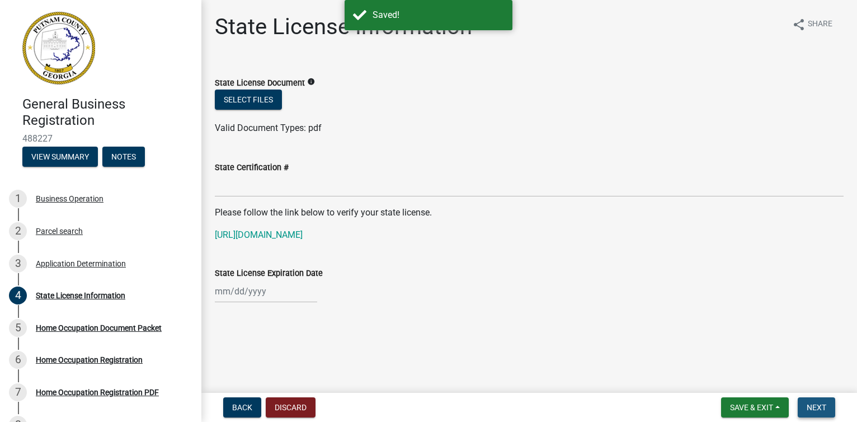
click at [814, 405] on span "Next" at bounding box center [817, 407] width 20 height 9
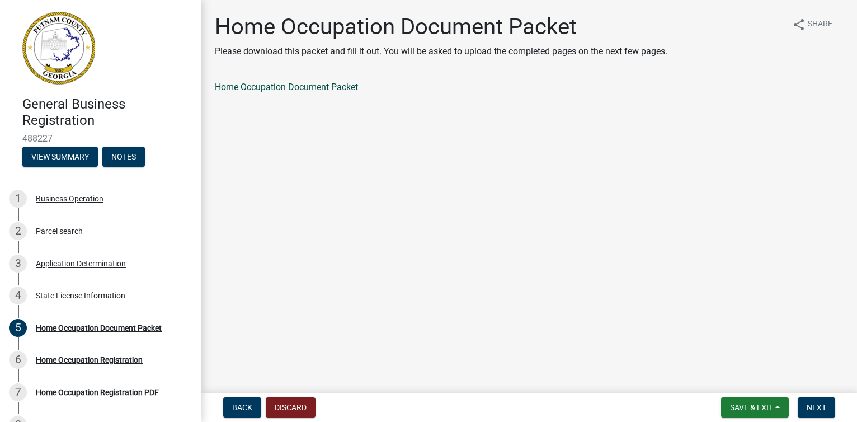
click at [258, 87] on link "Home Occupation Document Packet" at bounding box center [286, 87] width 143 height 11
click at [75, 156] on button "View Summary" at bounding box center [60, 157] width 76 height 20
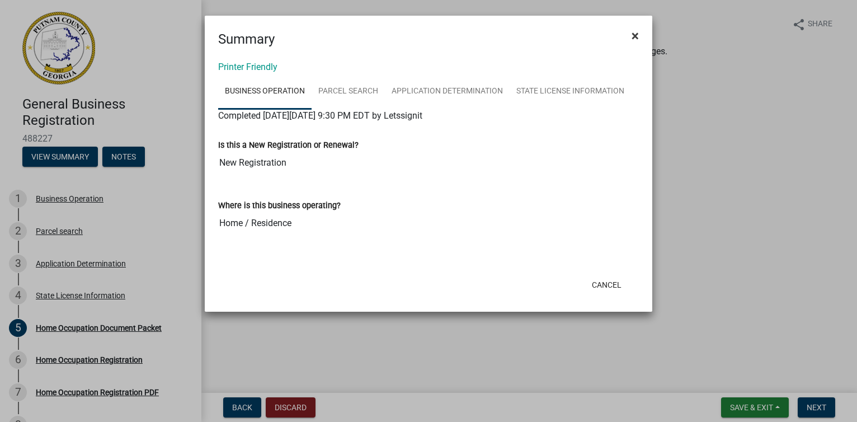
click at [633, 37] on span "×" at bounding box center [635, 36] width 7 height 16
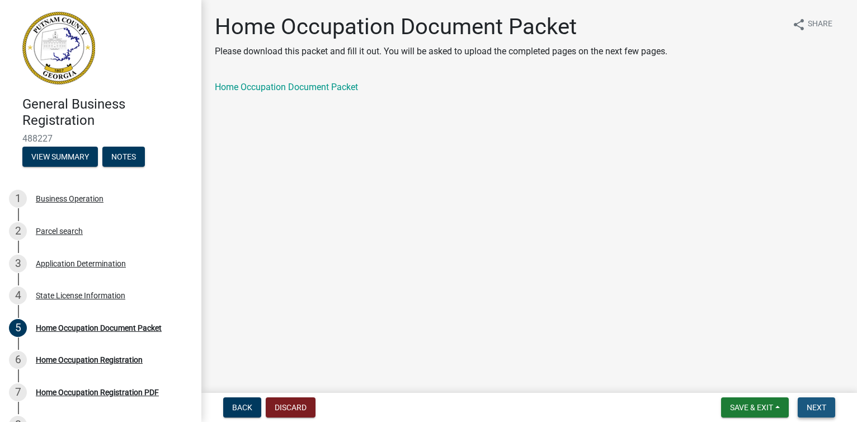
click at [822, 403] on span "Next" at bounding box center [817, 407] width 20 height 9
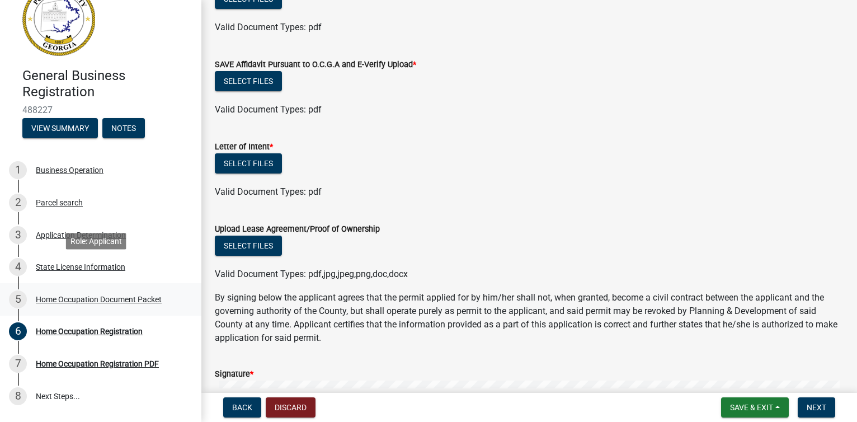
scroll to position [56, 0]
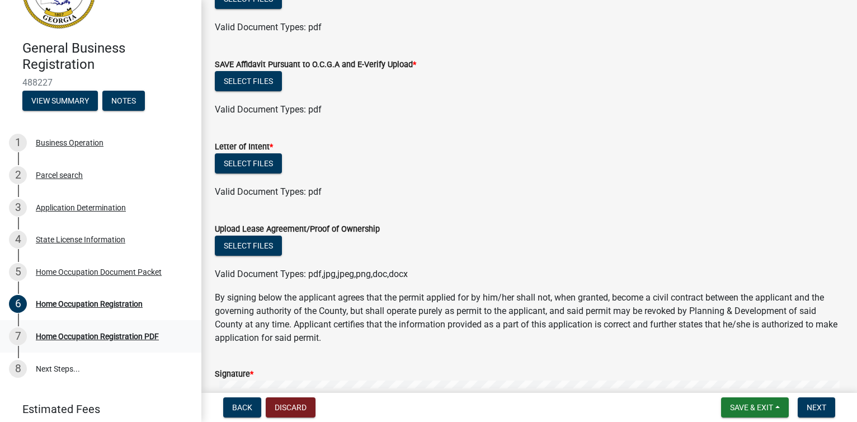
click at [92, 335] on div "Home Occupation Registration PDF" at bounding box center [97, 336] width 123 height 8
click at [820, 403] on span "Next" at bounding box center [817, 407] width 20 height 9
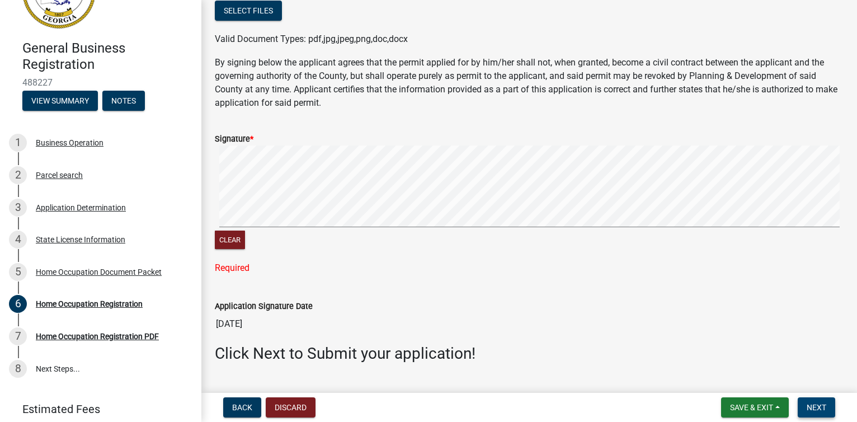
scroll to position [530, 0]
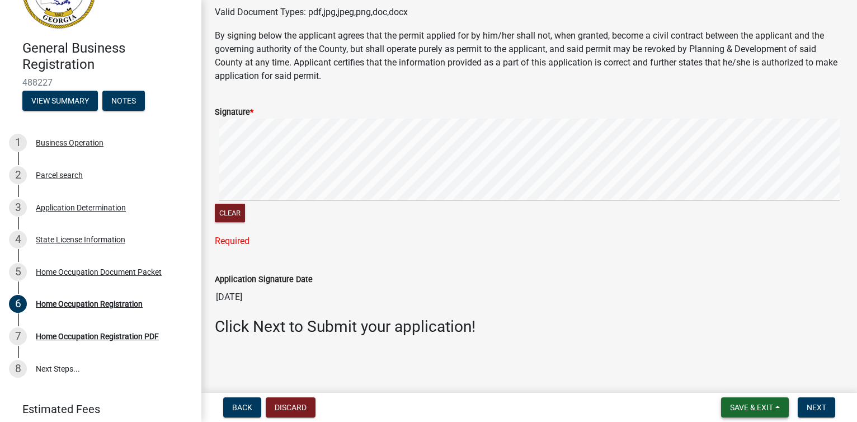
click at [742, 405] on span "Save & Exit" at bounding box center [751, 407] width 43 height 9
click at [721, 348] on button "Save" at bounding box center [744, 351] width 90 height 27
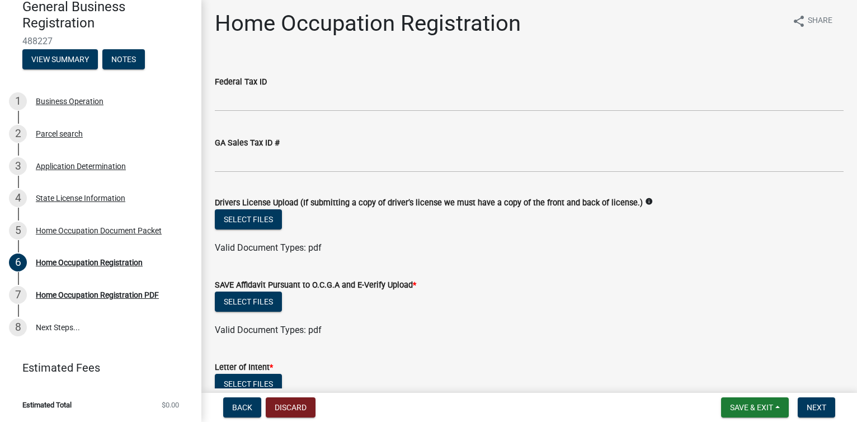
scroll to position [0, 0]
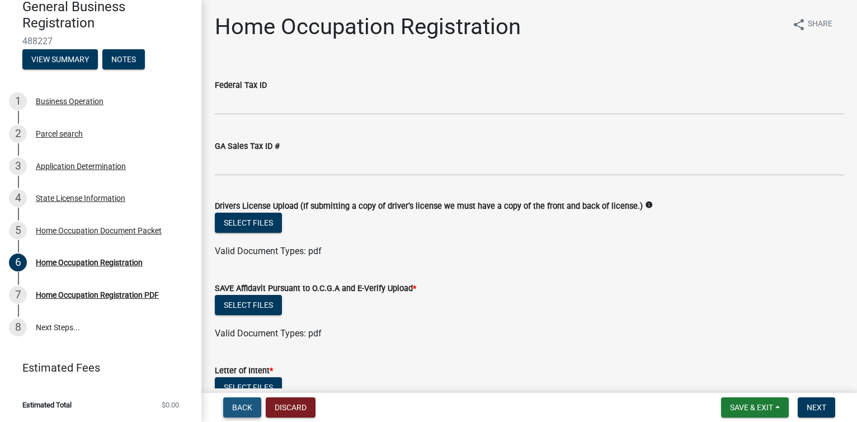
click at [243, 403] on span "Back" at bounding box center [242, 407] width 20 height 9
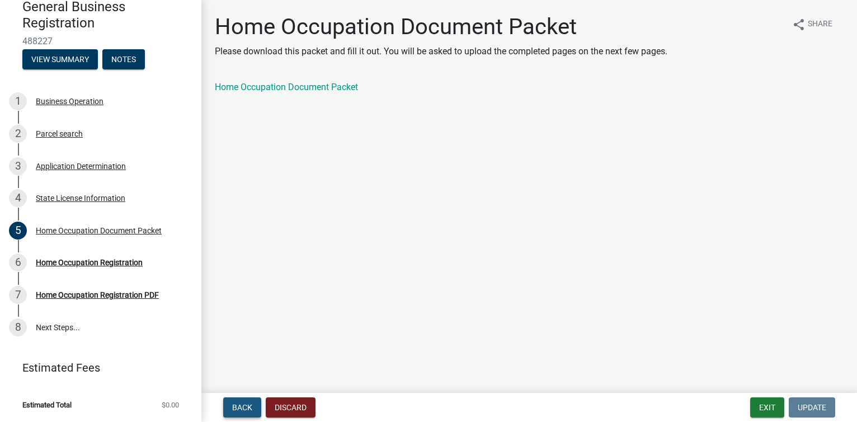
click at [243, 403] on span "Back" at bounding box center [242, 407] width 20 height 9
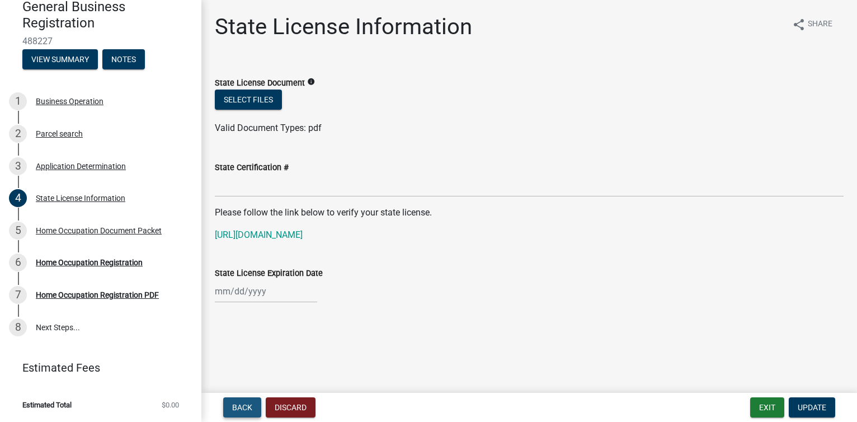
click at [243, 403] on span "Back" at bounding box center [242, 407] width 20 height 9
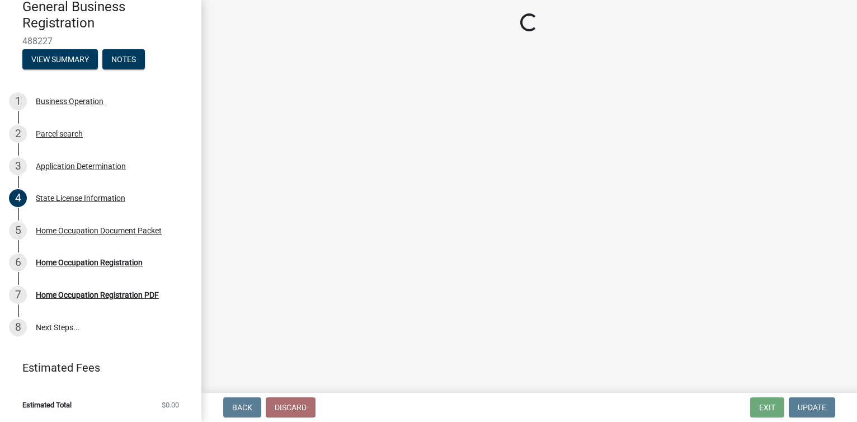
select select "GA"
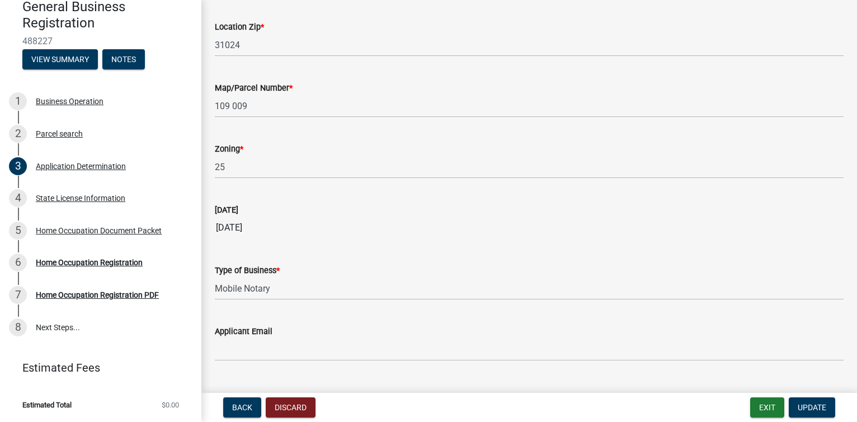
scroll to position [1013, 0]
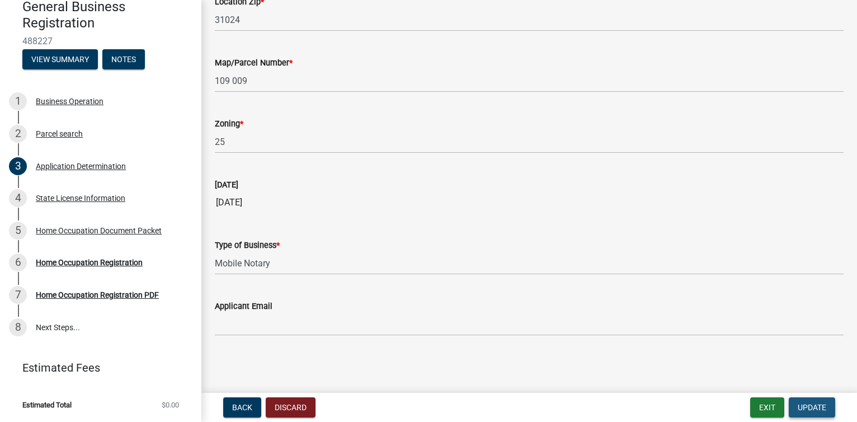
click at [819, 406] on span "Update" at bounding box center [812, 407] width 29 height 9
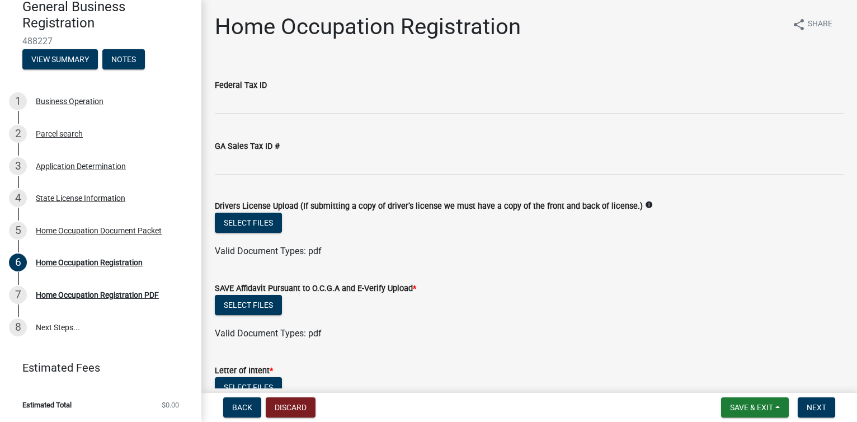
scroll to position [56, 0]
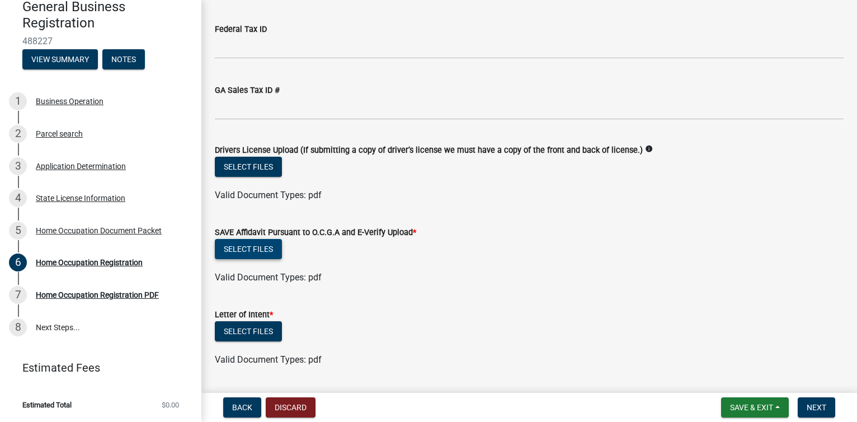
click at [262, 248] on button "Select files" at bounding box center [248, 249] width 67 height 20
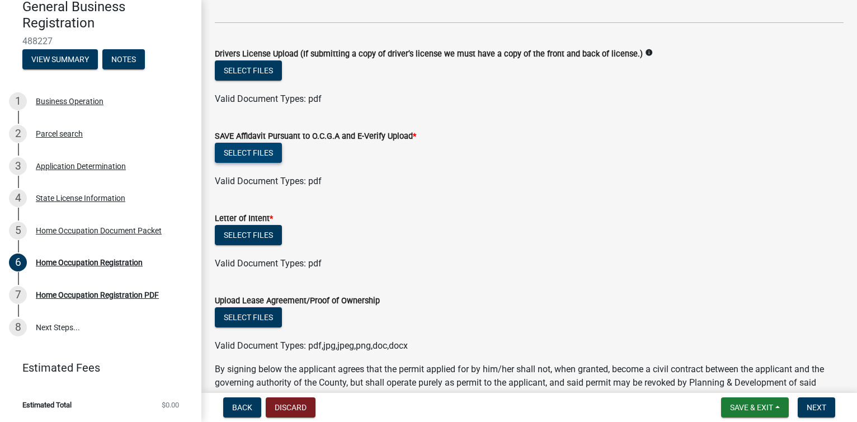
scroll to position [168, 0]
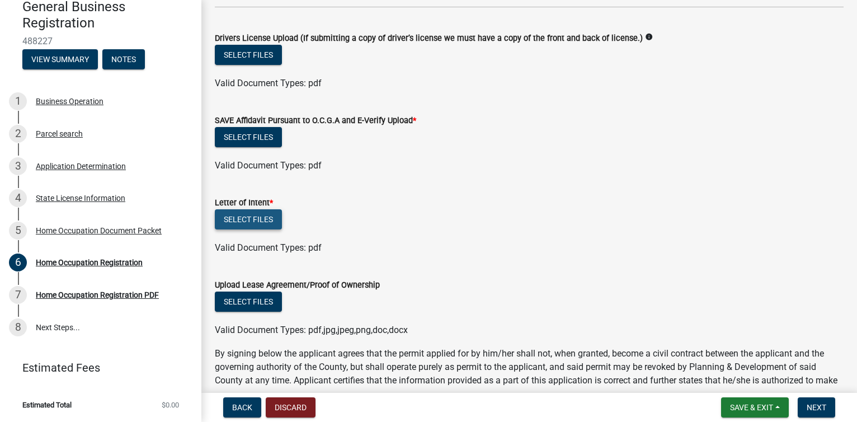
click at [269, 216] on button "Select files" at bounding box center [248, 219] width 67 height 20
